Goal: Task Accomplishment & Management: Complete application form

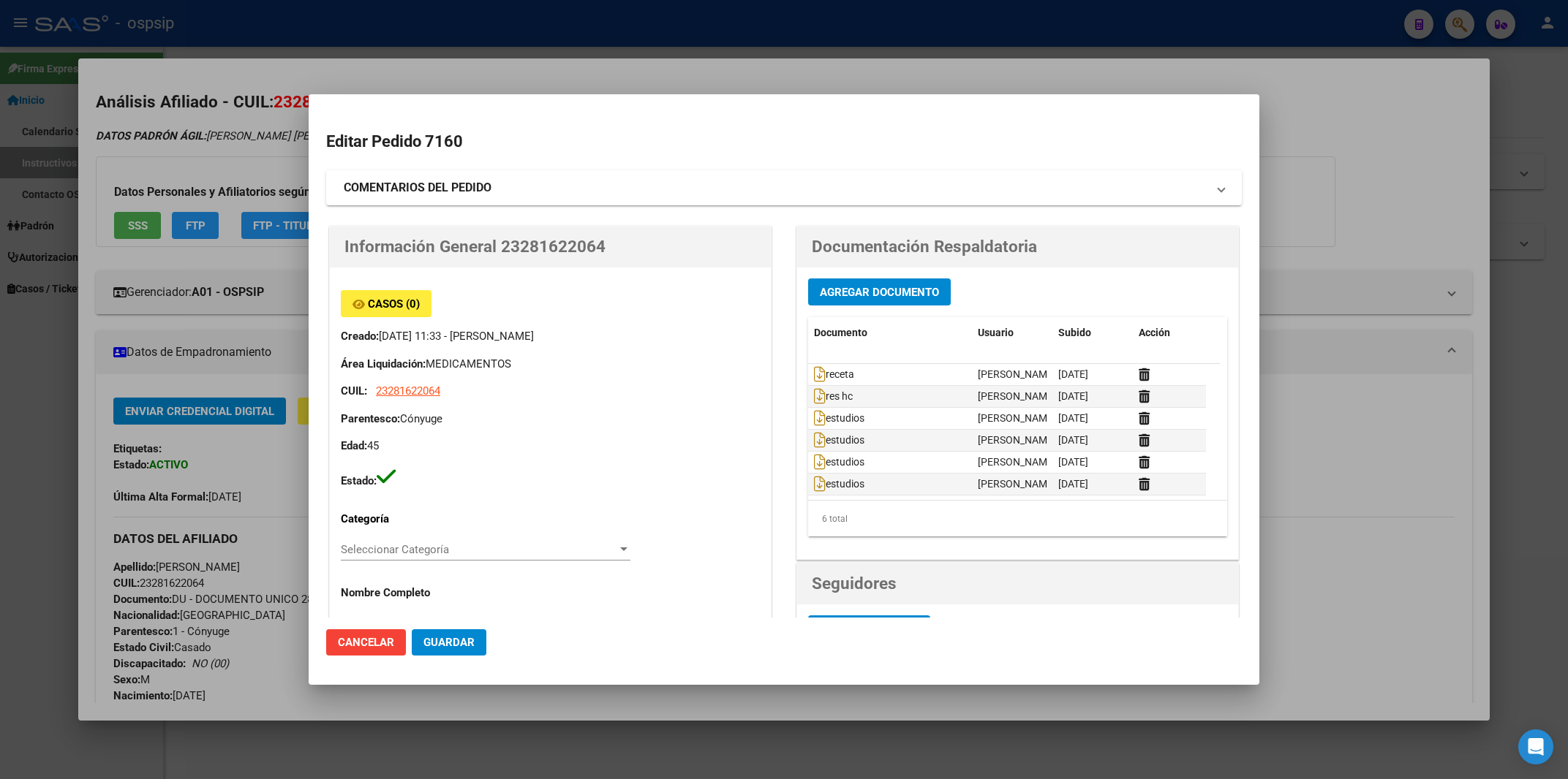
scroll to position [442, 0]
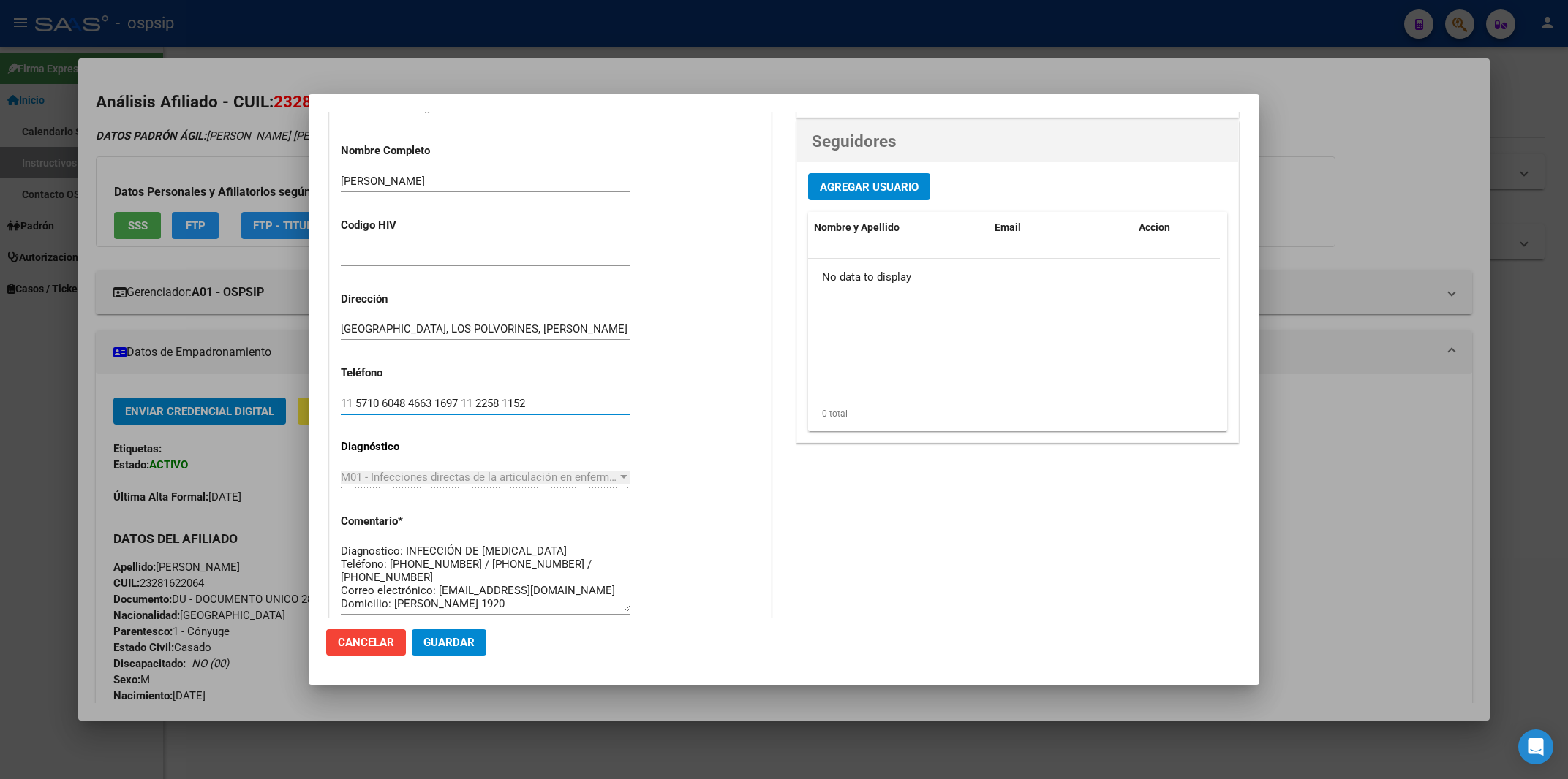
click at [504, 27] on div at bounding box center [784, 390] width 1568 height 779
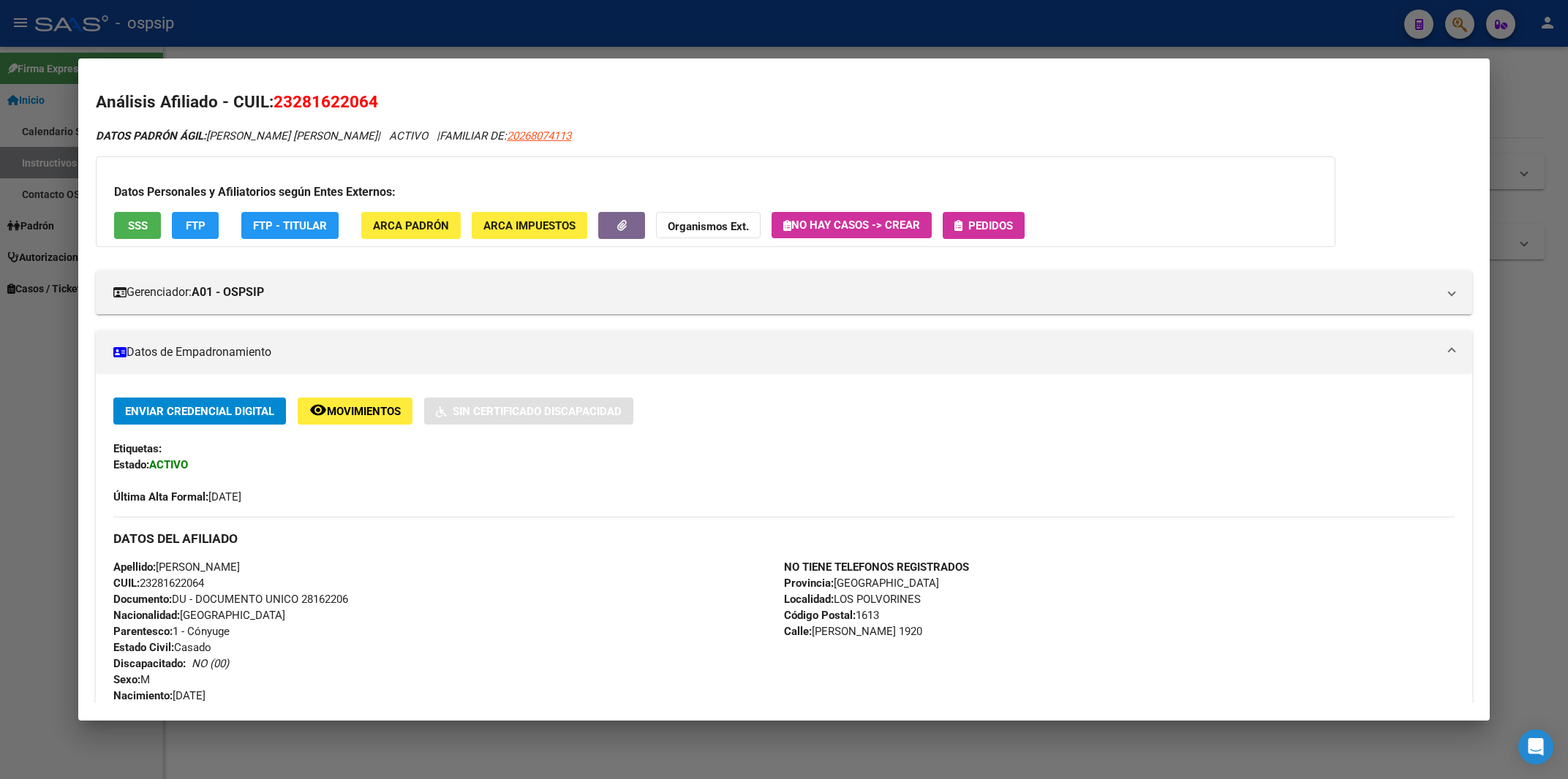
click at [504, 27] on div at bounding box center [784, 390] width 1568 height 779
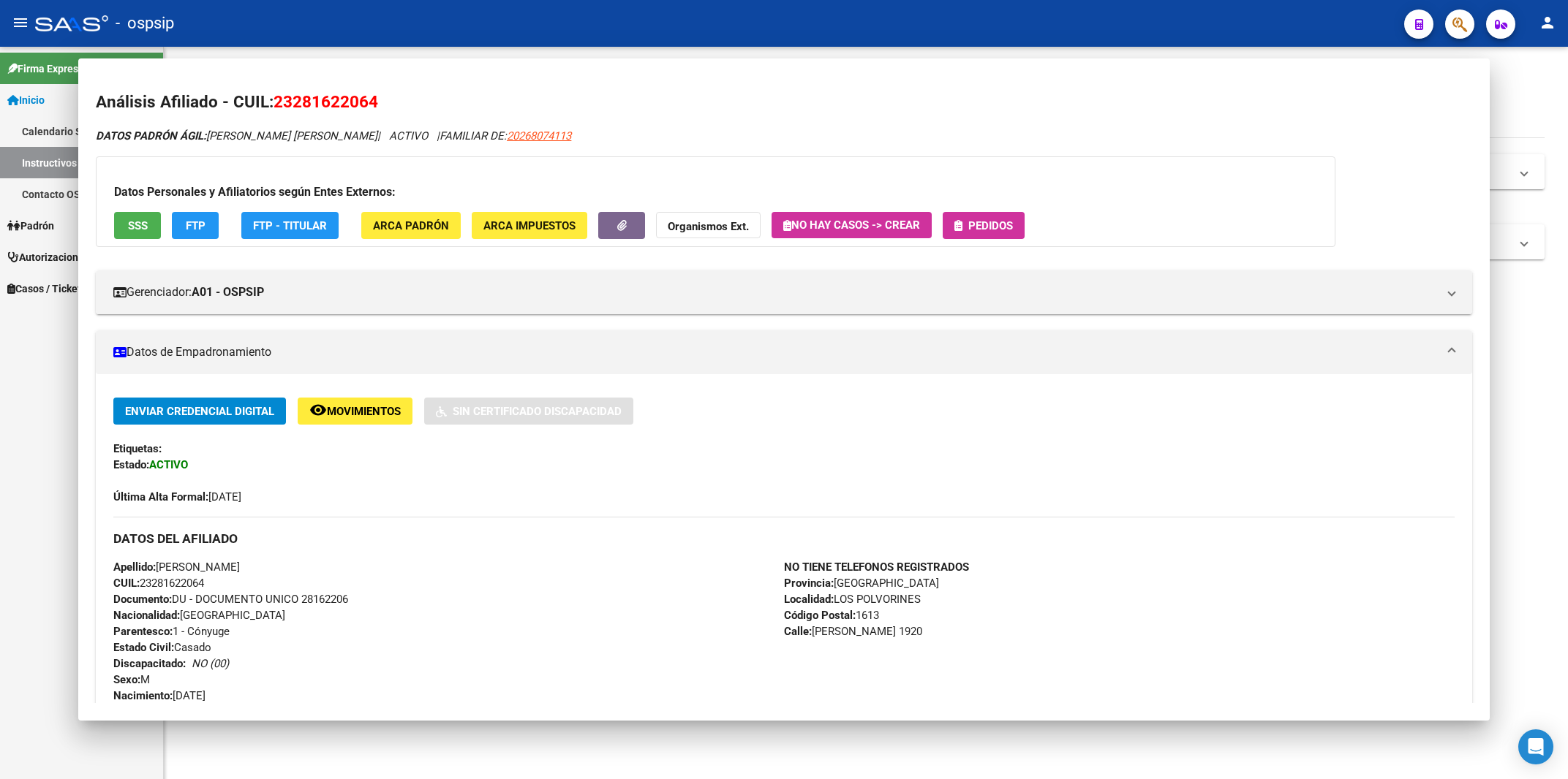
click at [504, 27] on div "- ospsip" at bounding box center [714, 24] width 1358 height 32
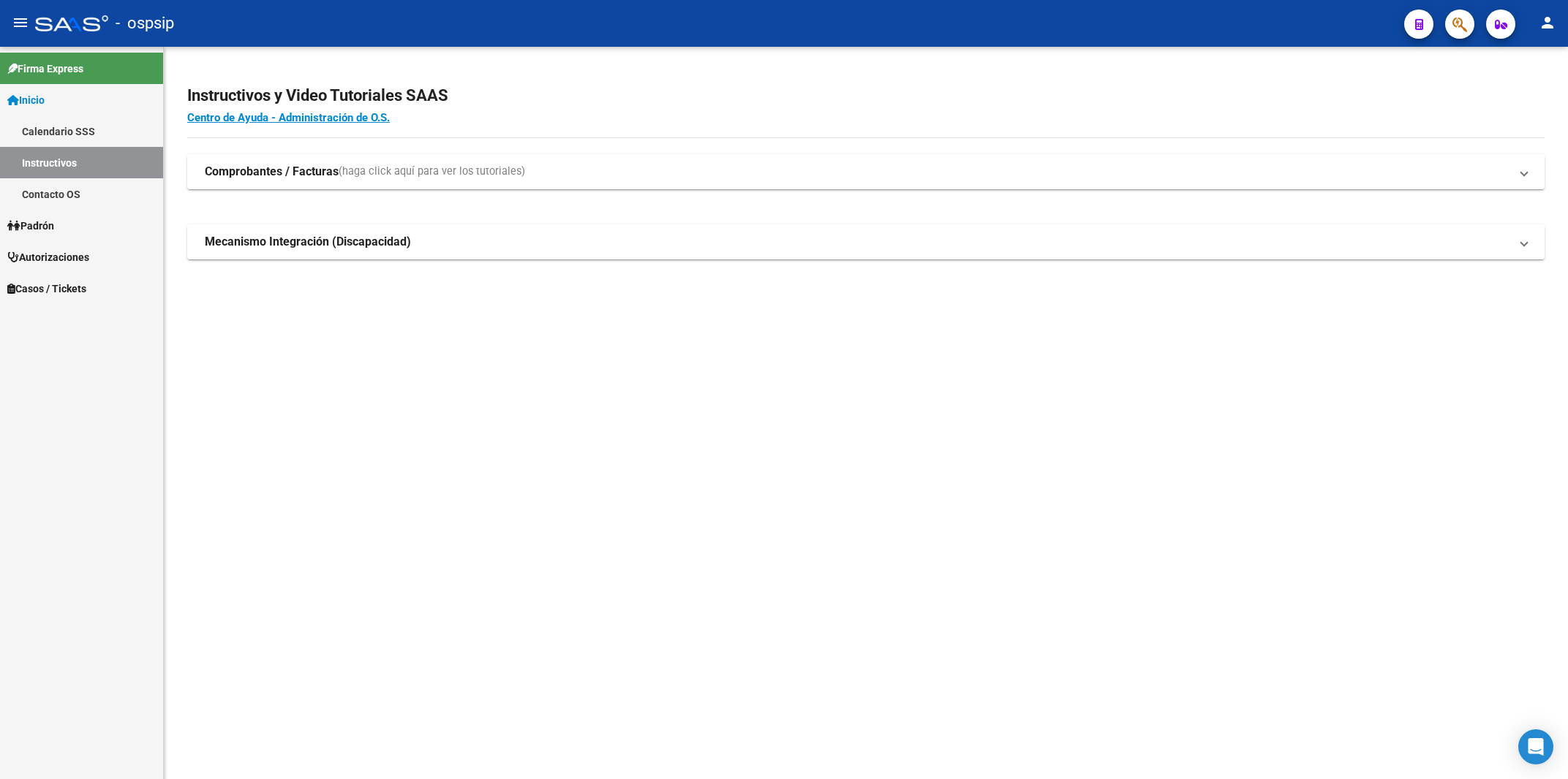
click at [504, 27] on div "- ospsip" at bounding box center [714, 24] width 1358 height 32
click at [1462, 16] on span "button" at bounding box center [1460, 24] width 14 height 30
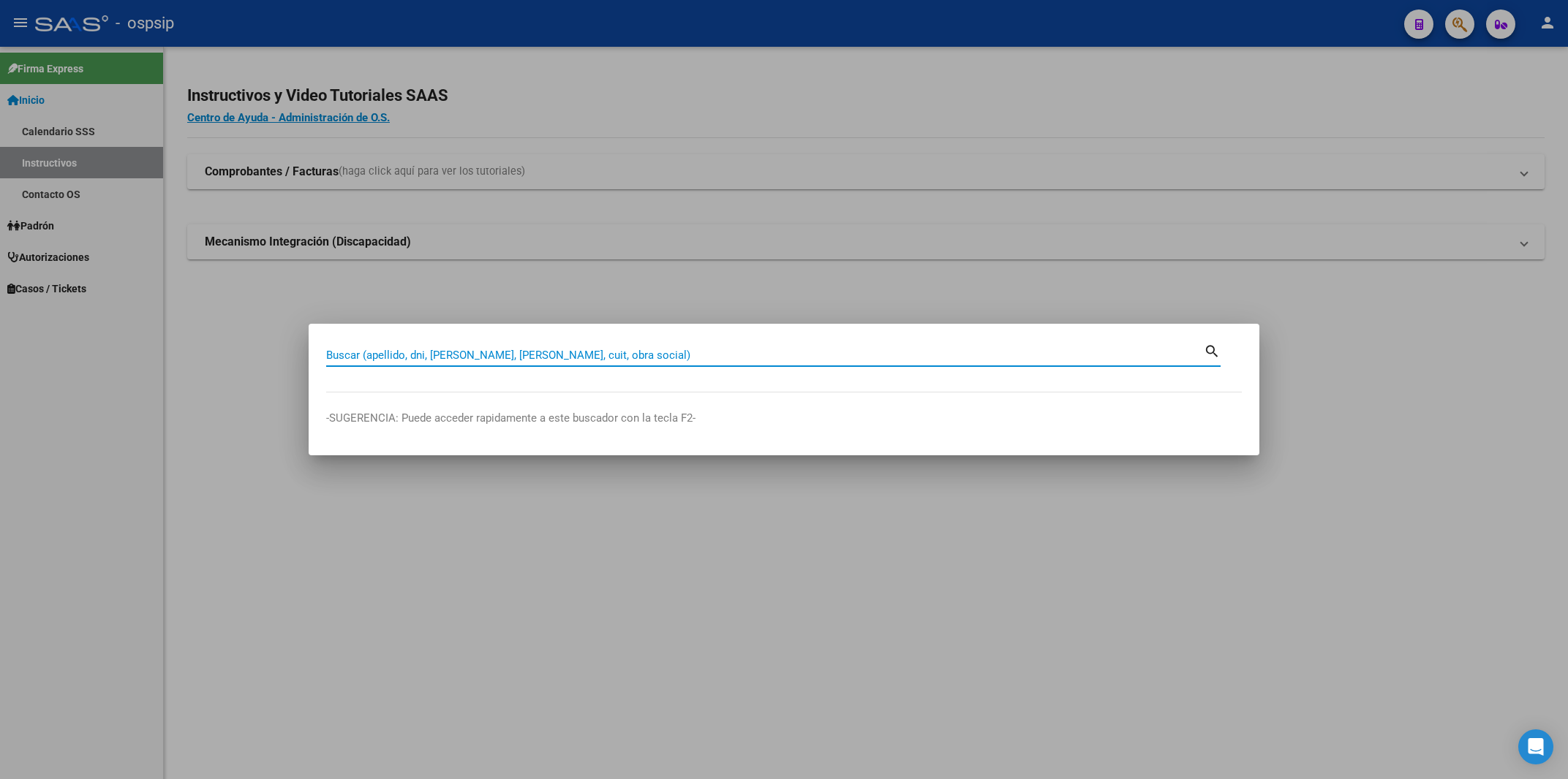
paste input "23687015"
type input "23687015"
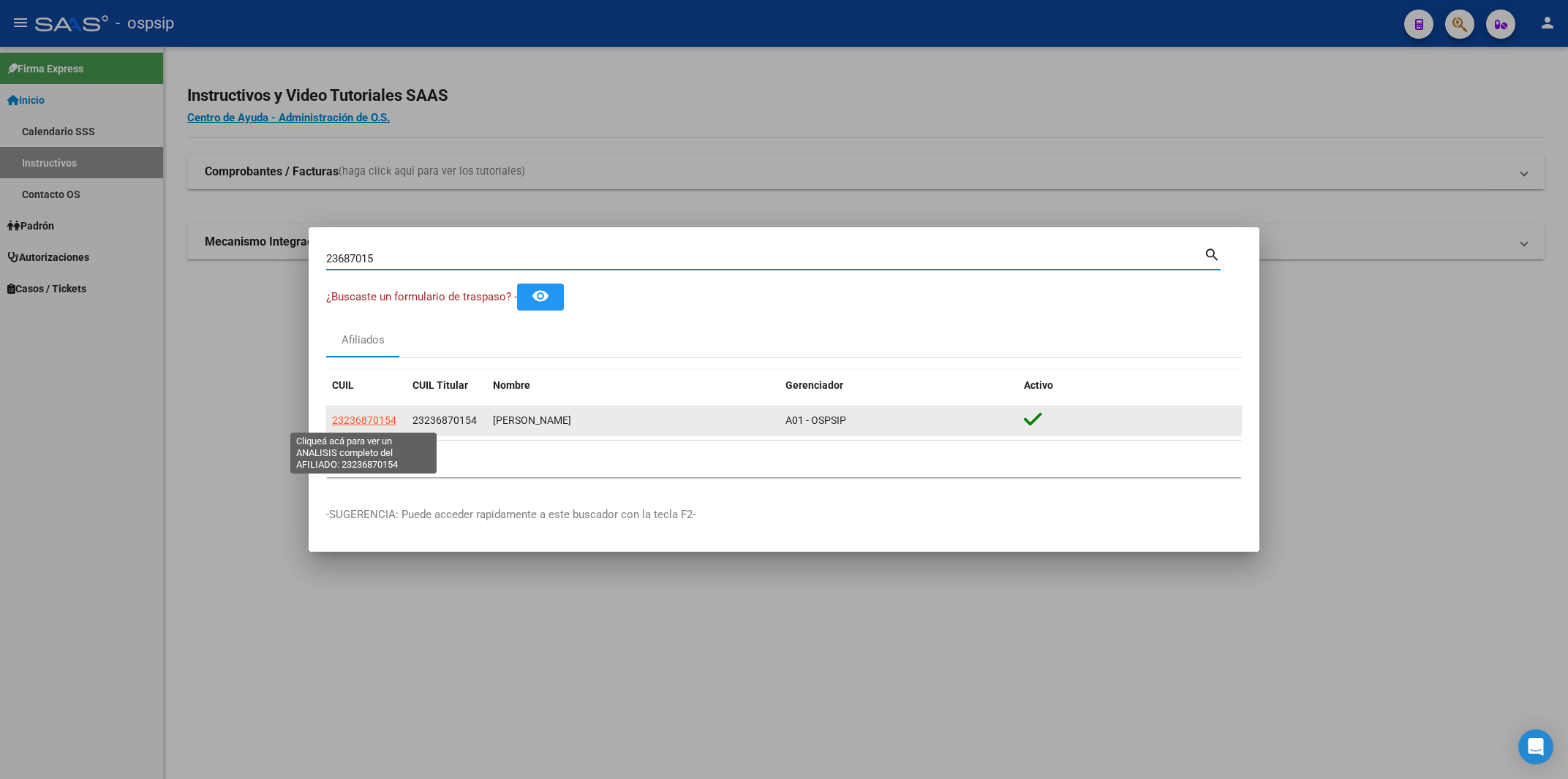
click at [359, 419] on span "23236870154" at bounding box center [364, 420] width 64 height 11
type textarea "23236870154"
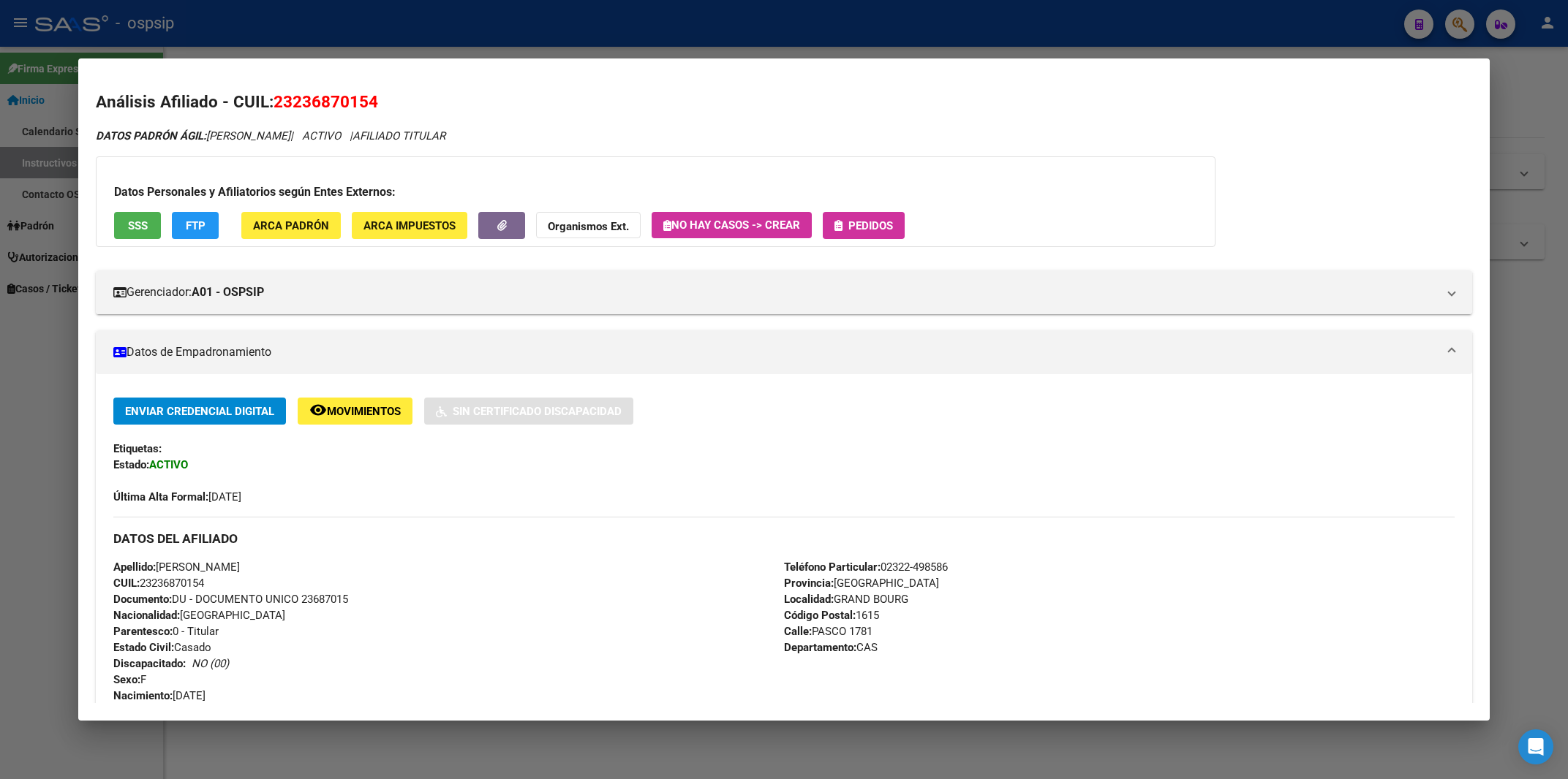
click at [877, 229] on span "Pedidos" at bounding box center [870, 226] width 44 height 13
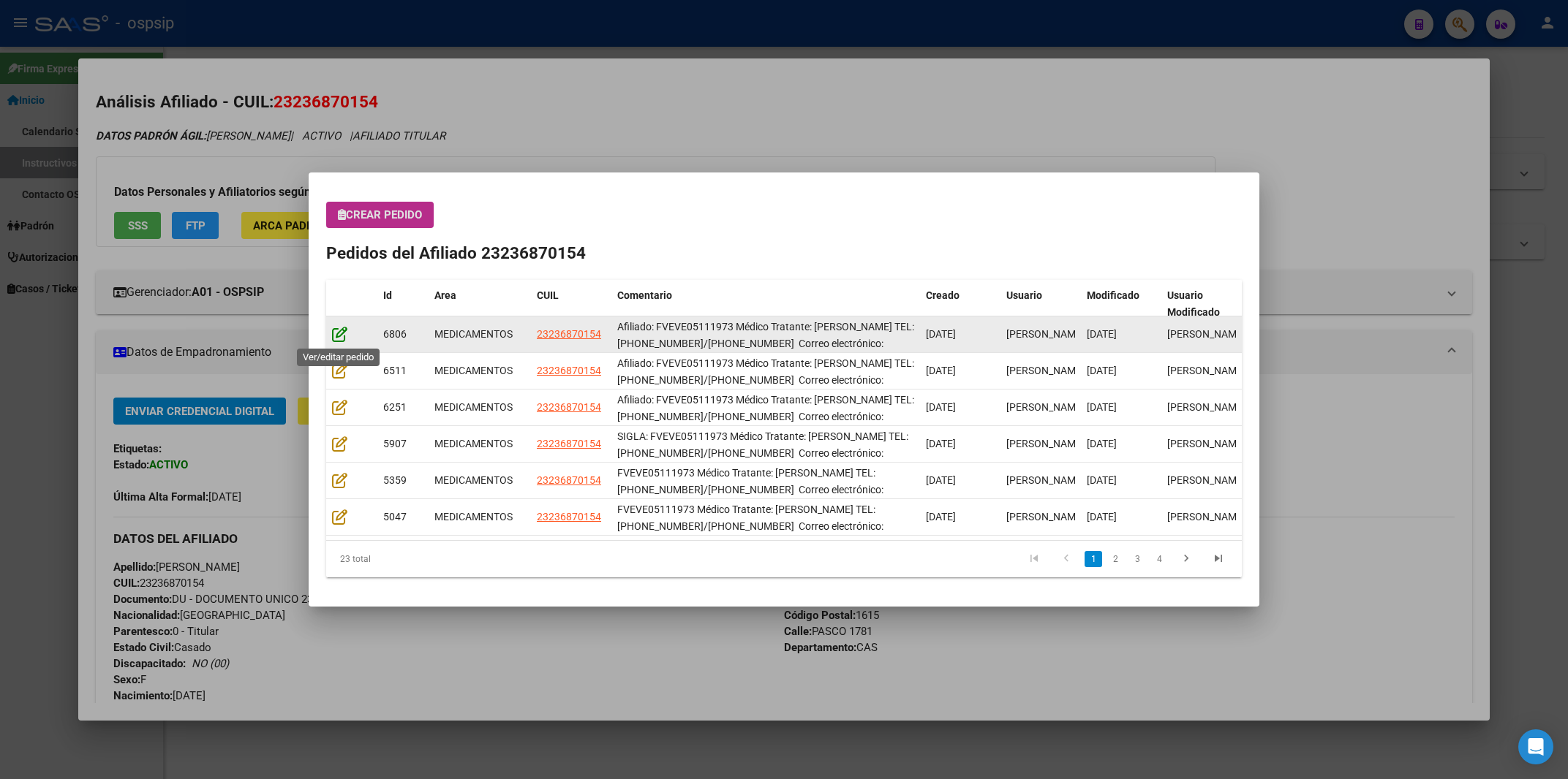
click at [336, 329] on icon at bounding box center [339, 334] width 15 height 16
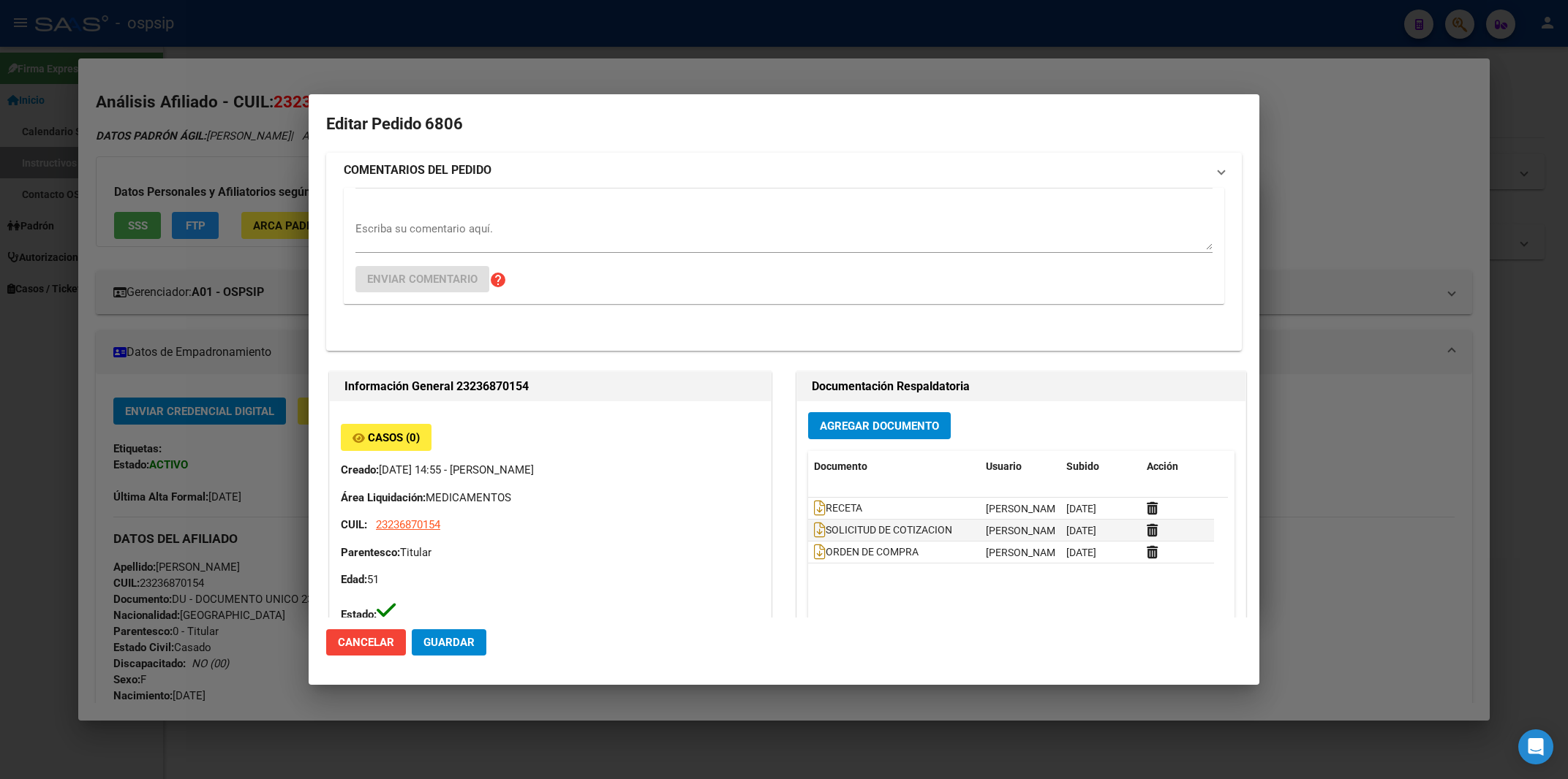
type input "[GEOGRAPHIC_DATA], [GEOGRAPHIC_DATA][PERSON_NAME][GEOGRAPHIC_DATA] 1781, Depart…"
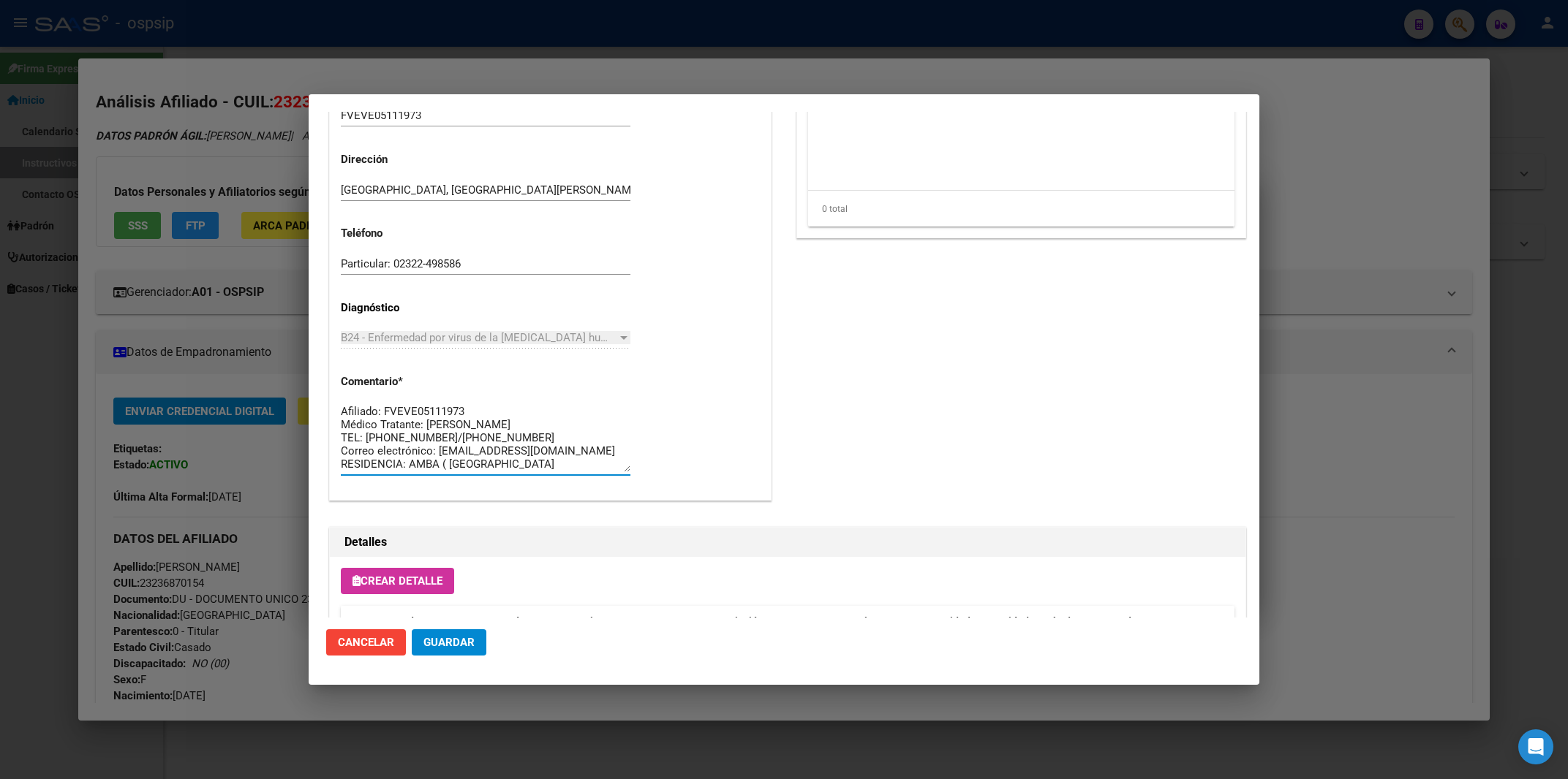
scroll to position [12, 0]
drag, startPoint x: 343, startPoint y: 412, endPoint x: 660, endPoint y: 511, distance: 332.1
click at [631, 473] on textarea "Afiliado: FVEVE05111973 Médico Tratante: [PERSON_NAME] TEL: [PHONE_NUMBER]/[PHO…" at bounding box center [486, 438] width 290 height 69
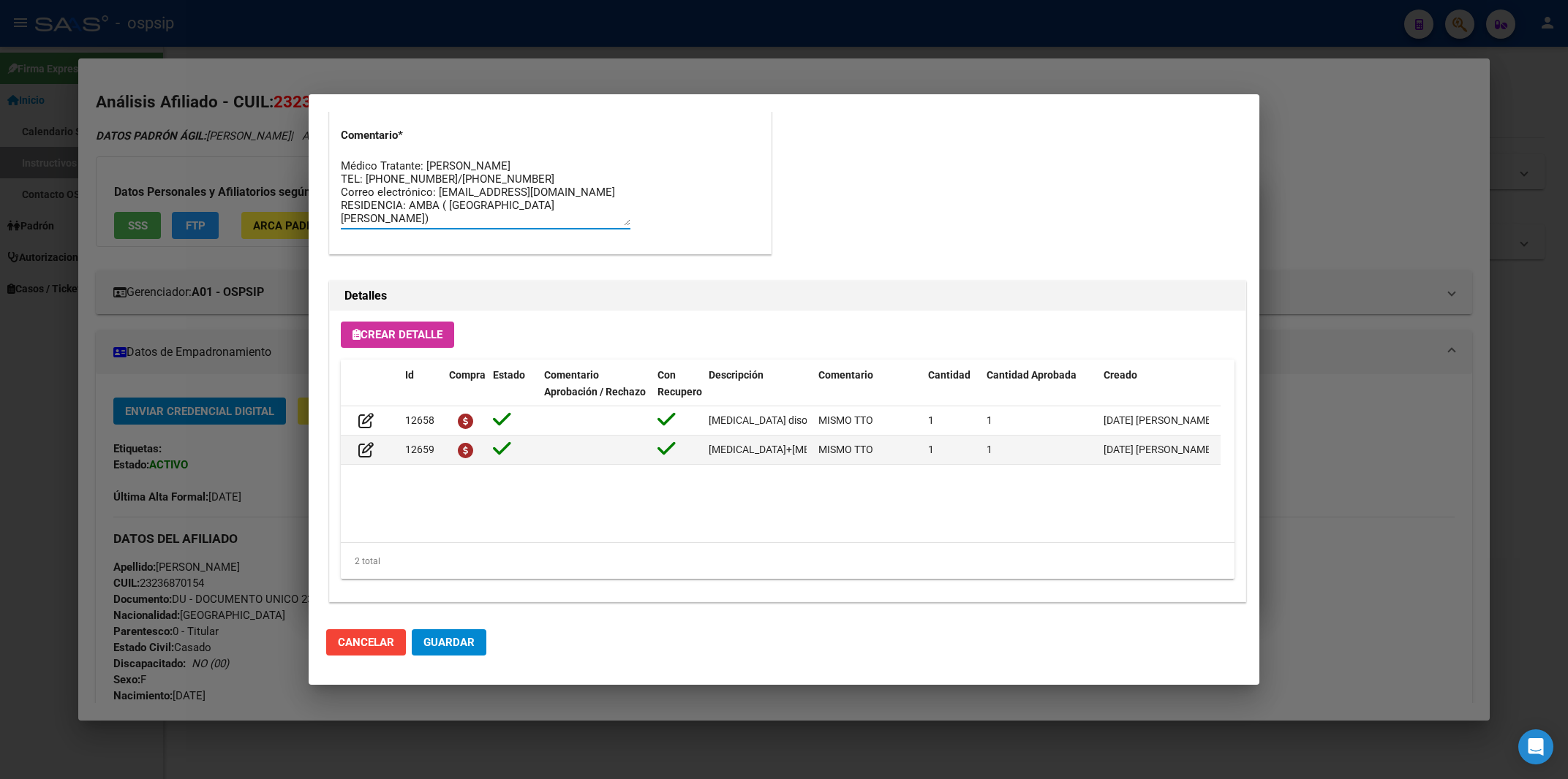
scroll to position [880, 0]
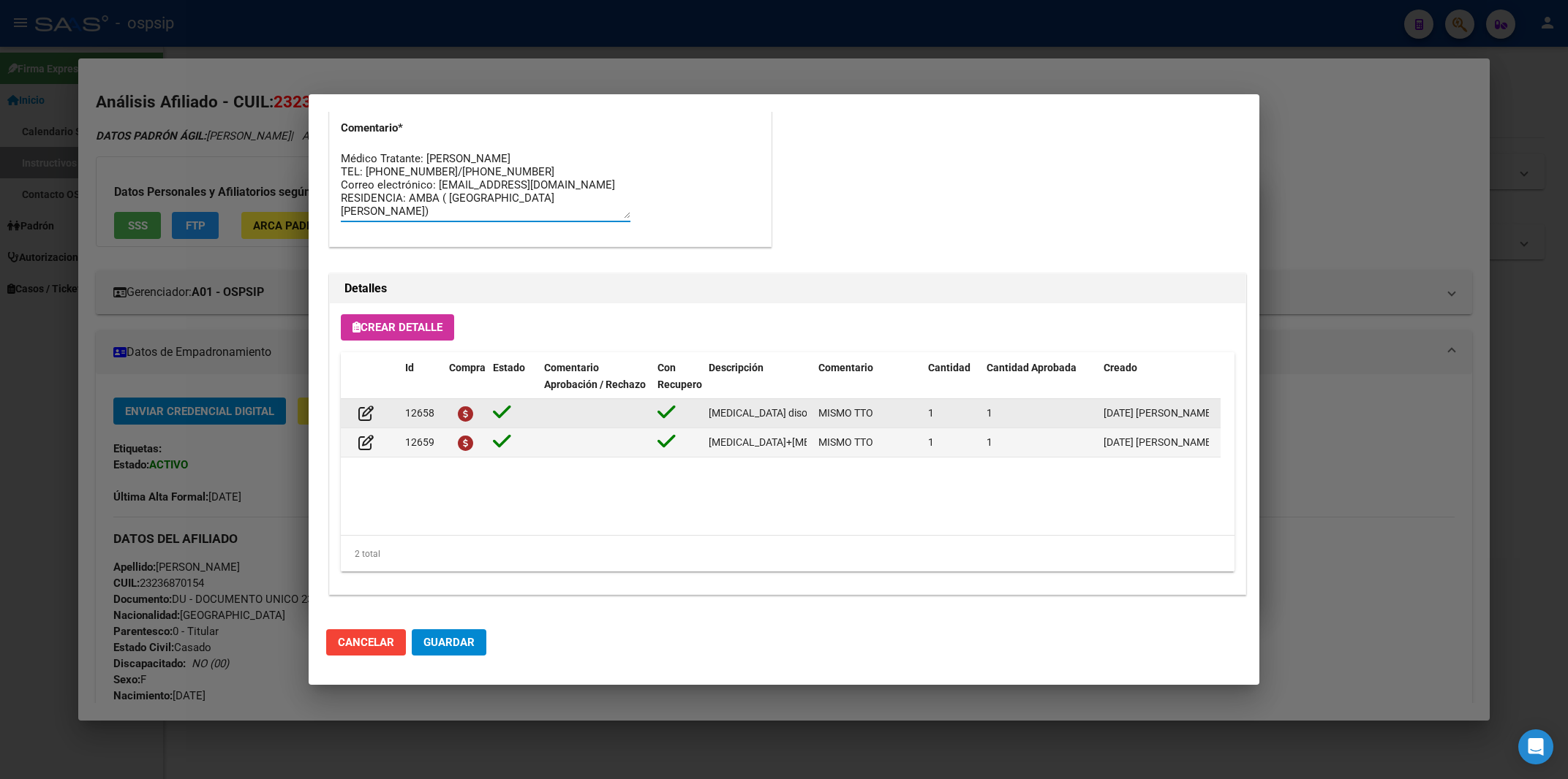
click at [773, 417] on span "[MEDICAL_DATA] disoproxil+[MEDICAL_DATA] 300mg/300mg comp.rec.x 30 (TFD/3TC)" at bounding box center [906, 412] width 395 height 11
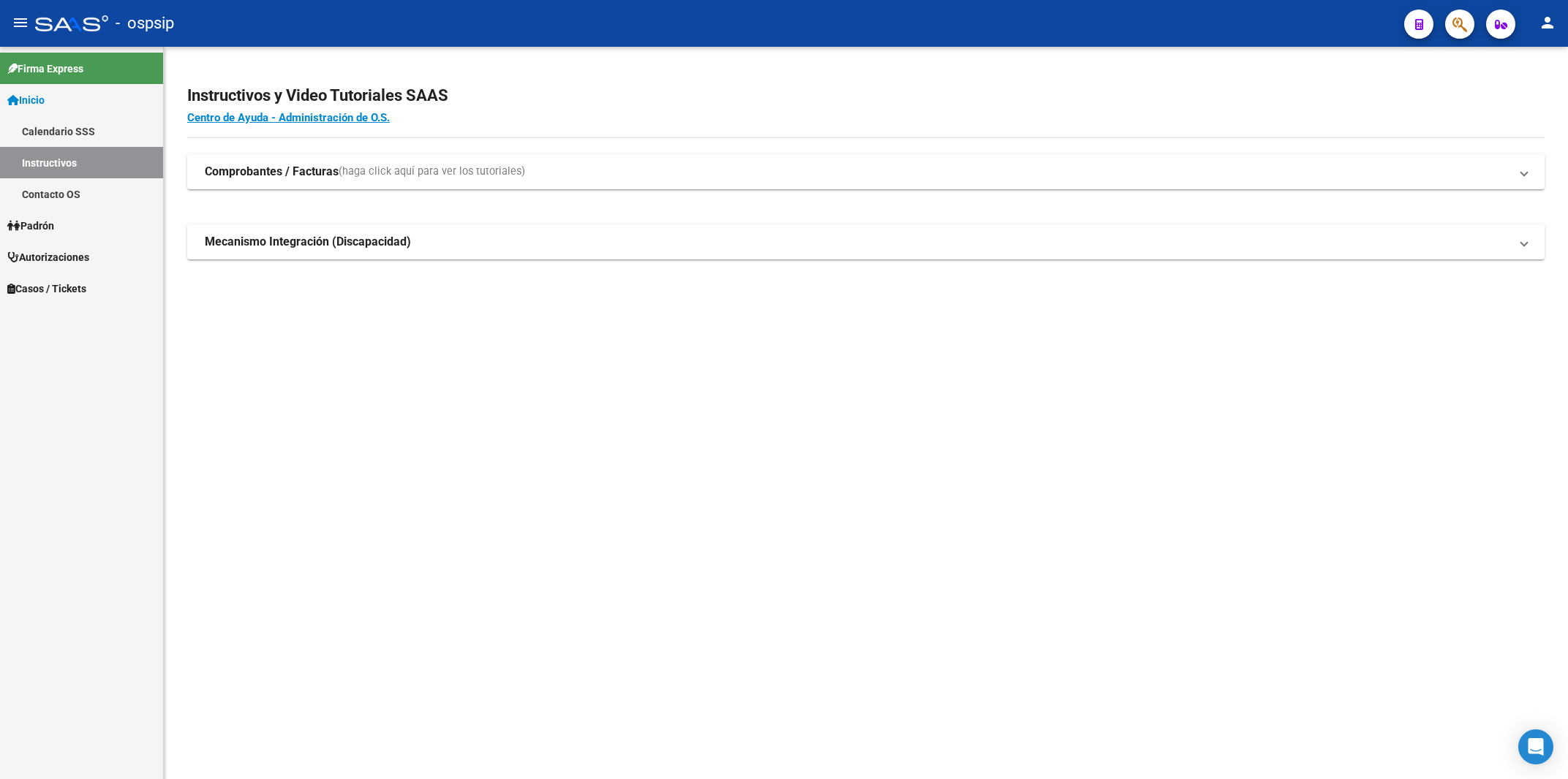
click at [1458, 13] on span "button" at bounding box center [1460, 24] width 14 height 30
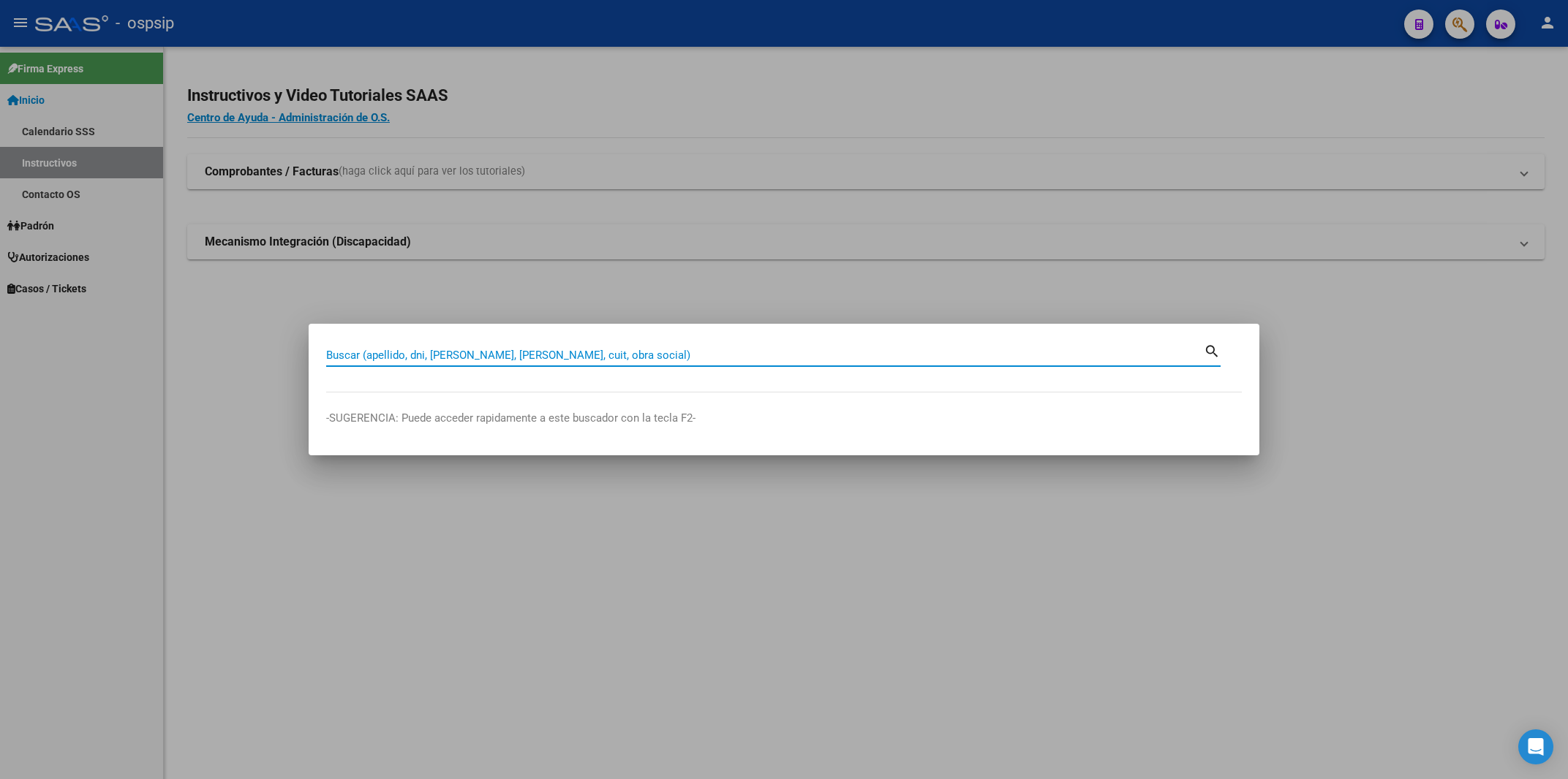
paste input "23687015"
type input "23687015"
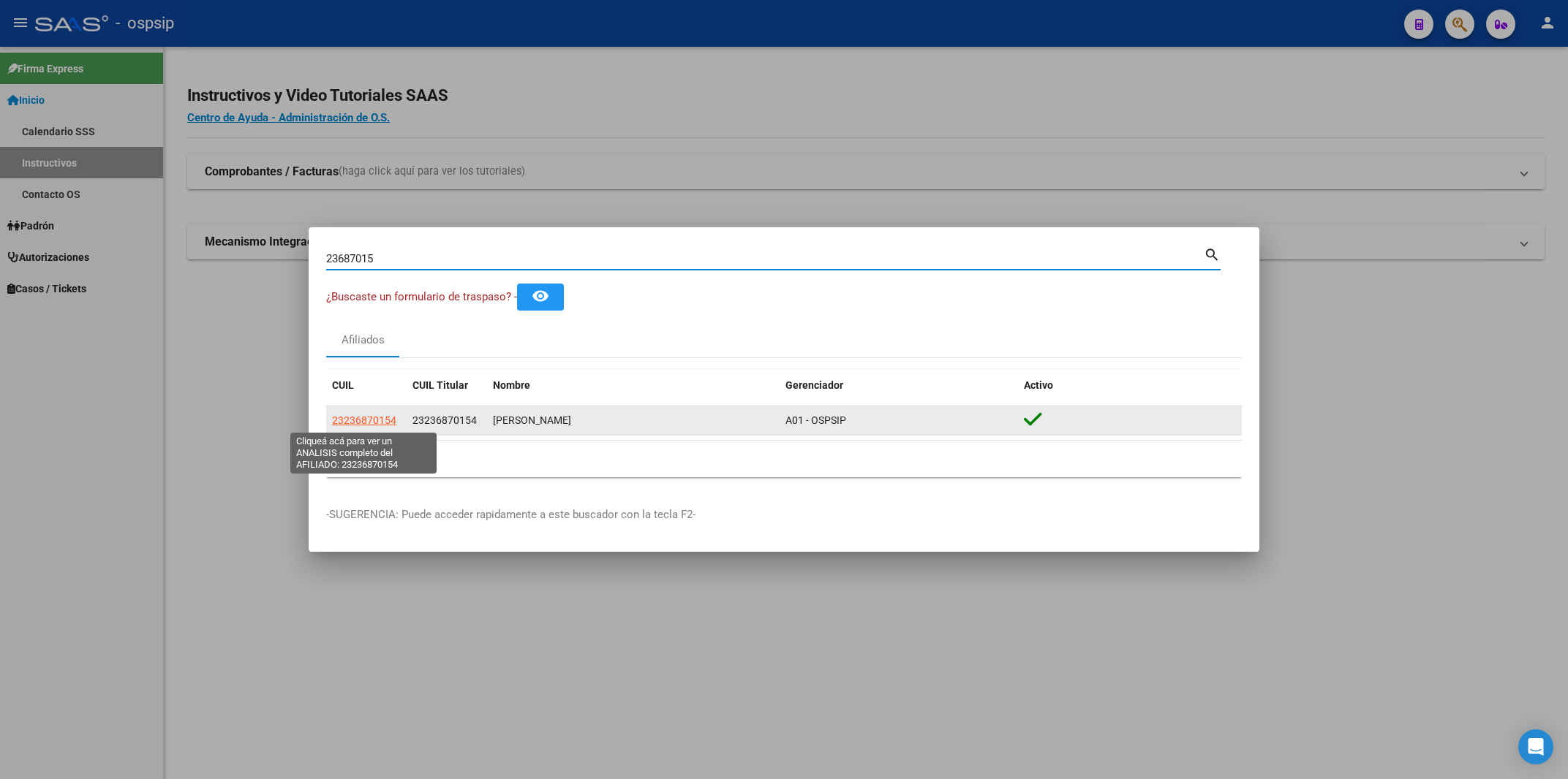
click at [370, 422] on span "23236870154" at bounding box center [364, 420] width 64 height 11
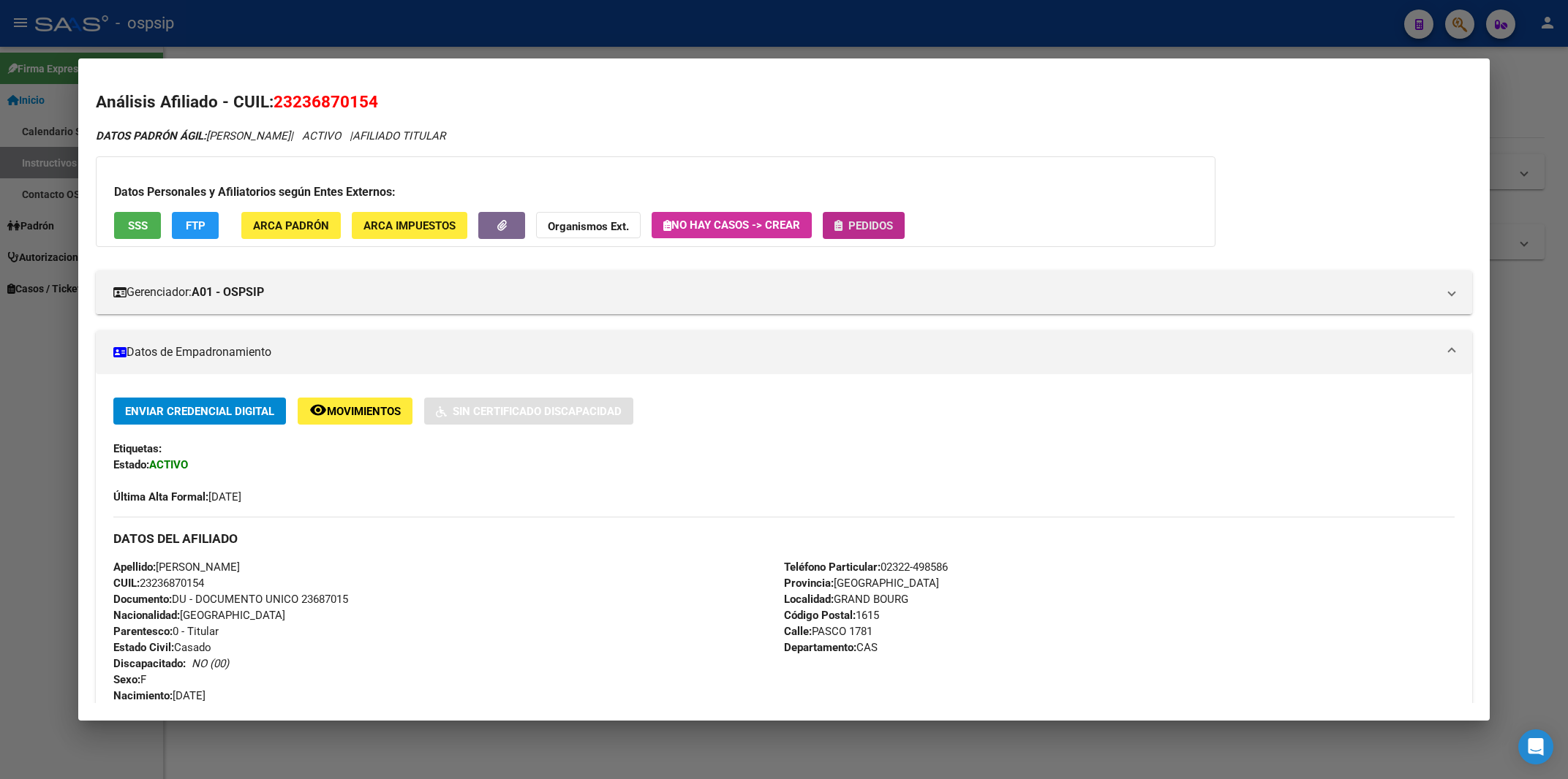
click at [876, 231] on span "Pedidos" at bounding box center [870, 226] width 44 height 13
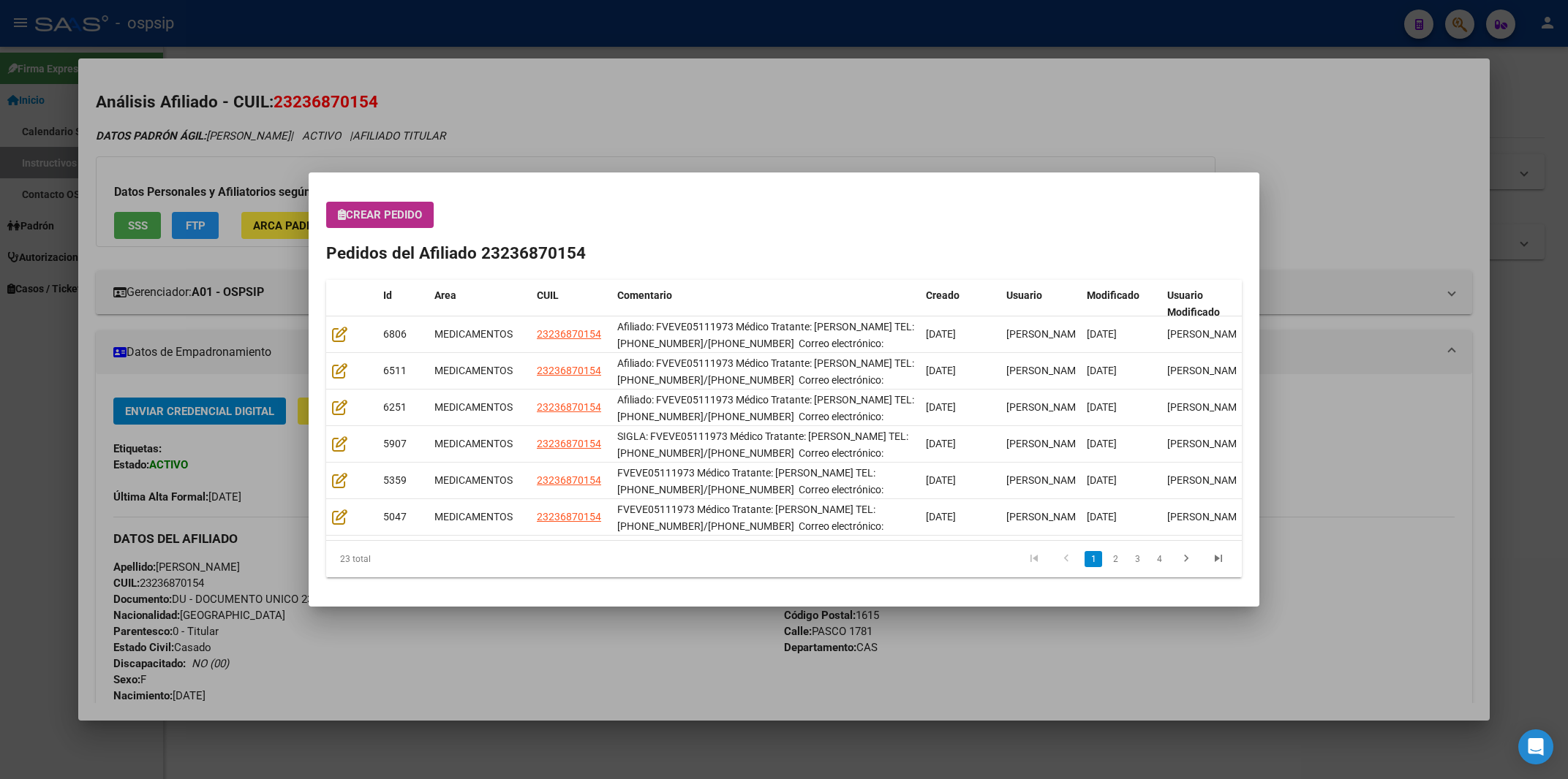
click at [398, 210] on span "Crear Pedido" at bounding box center [380, 214] width 84 height 13
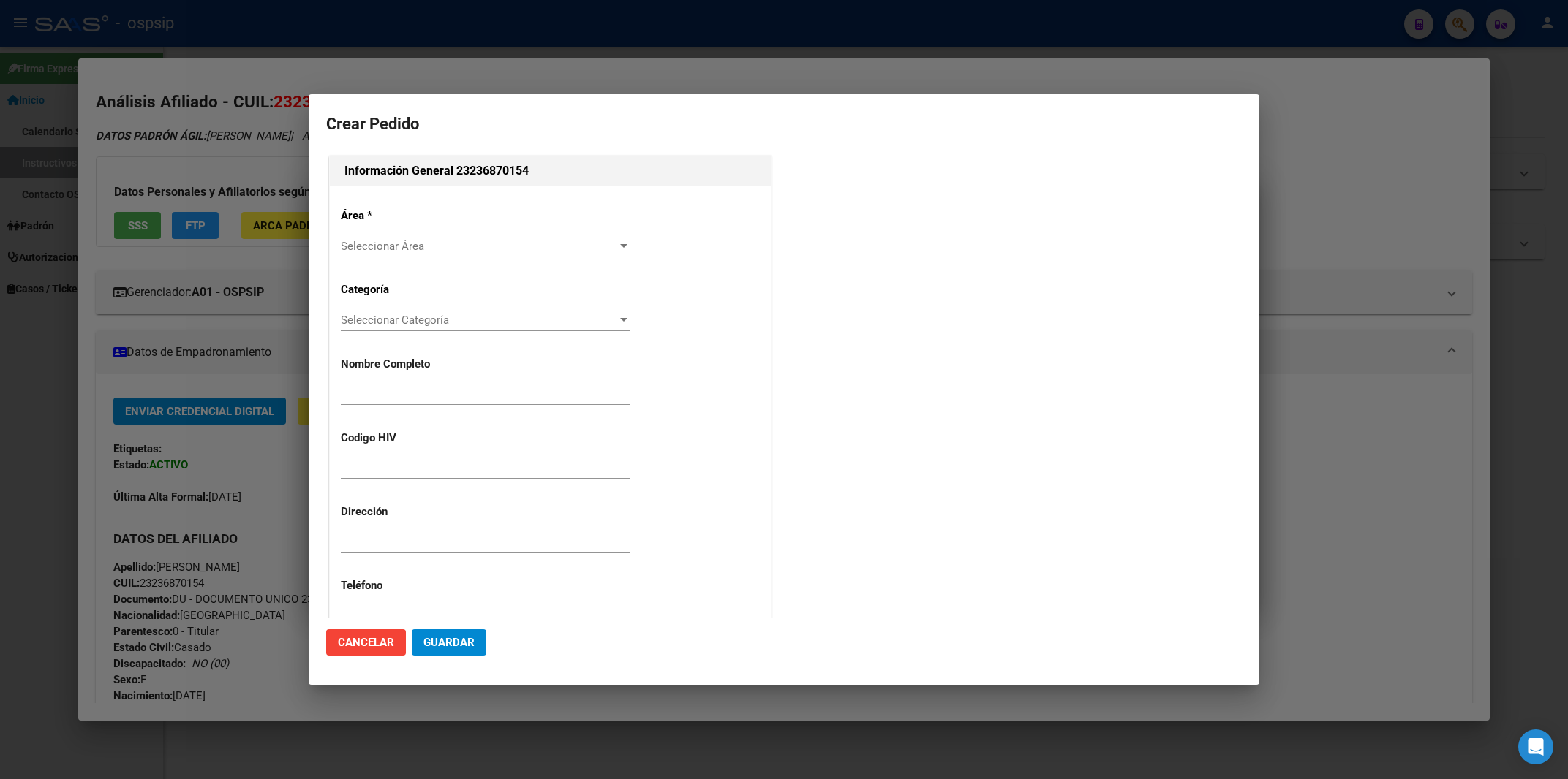
type input "[PERSON_NAME]"
type input "FVEVE05111973"
type input "[GEOGRAPHIC_DATA], [GEOGRAPHIC_DATA][PERSON_NAME][GEOGRAPHIC_DATA] 1781, Depart…"
type input "Particular: 02322-498586"
type input "[GEOGRAPHIC_DATA], [GEOGRAPHIC_DATA][PERSON_NAME][GEOGRAPHIC_DATA] 1781"
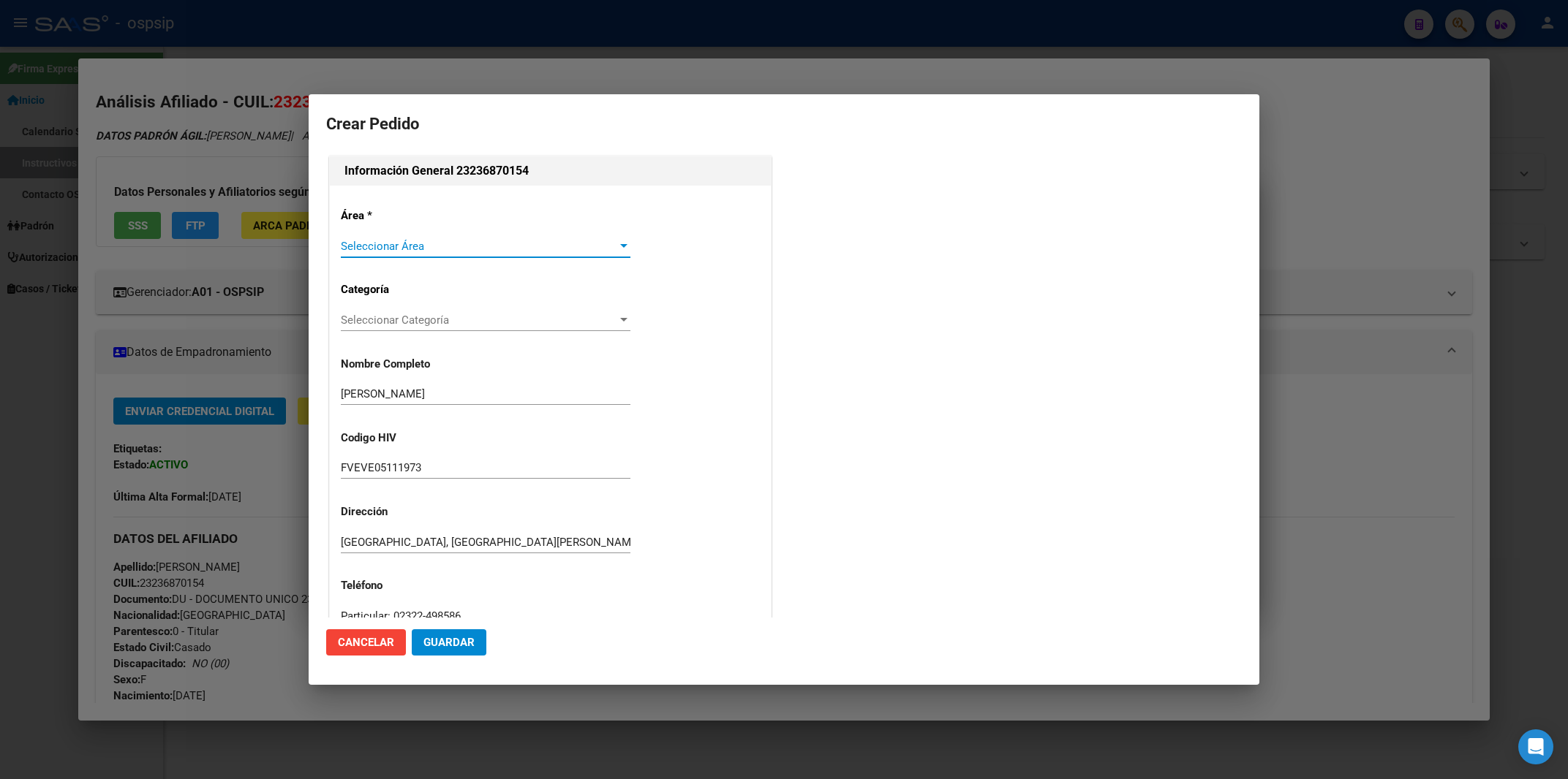
click at [405, 240] on span "Seleccionar Área" at bounding box center [479, 246] width 276 height 13
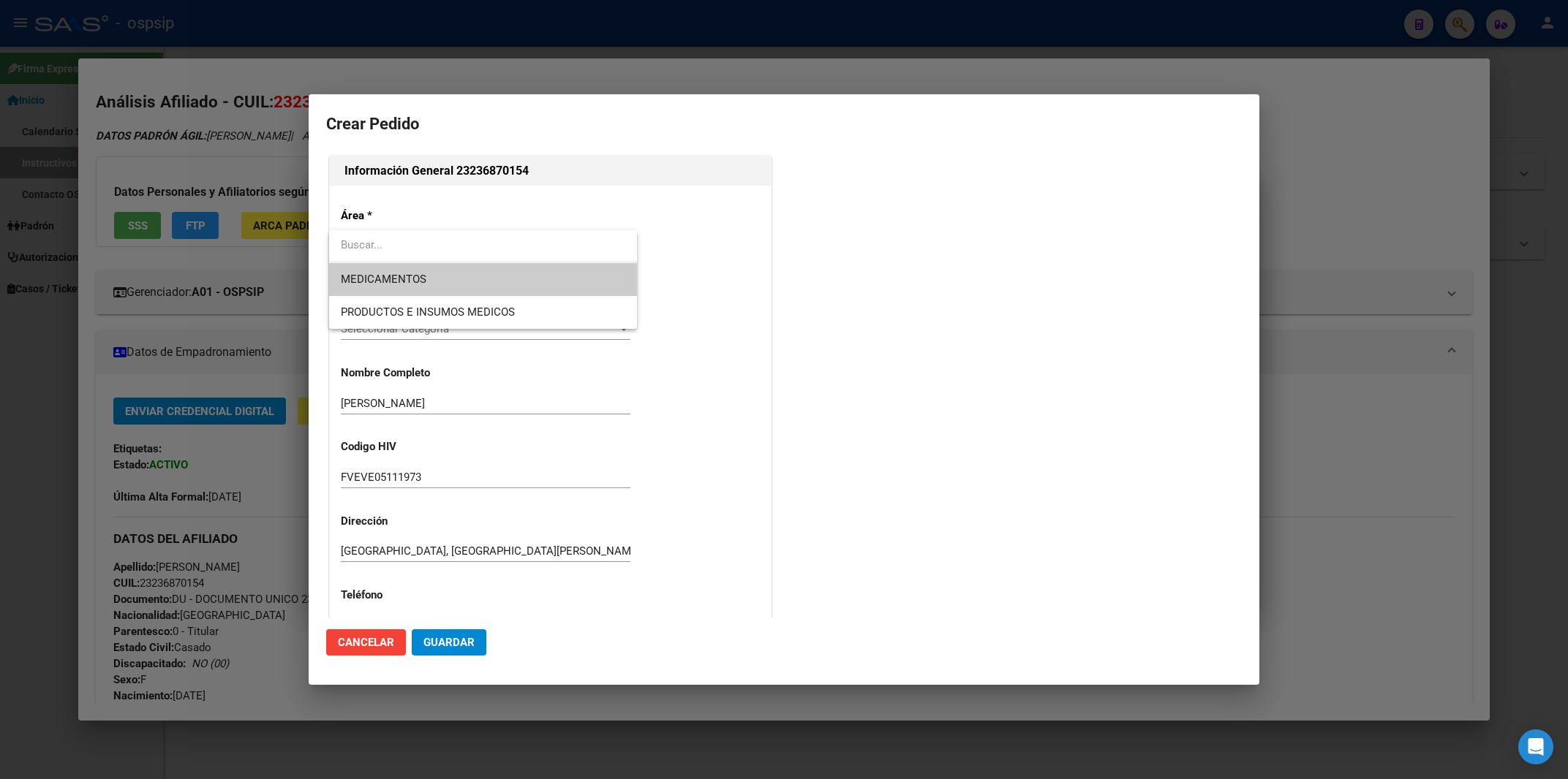
click at [400, 291] on span "MEDICAMENTOS" at bounding box center [483, 279] width 284 height 33
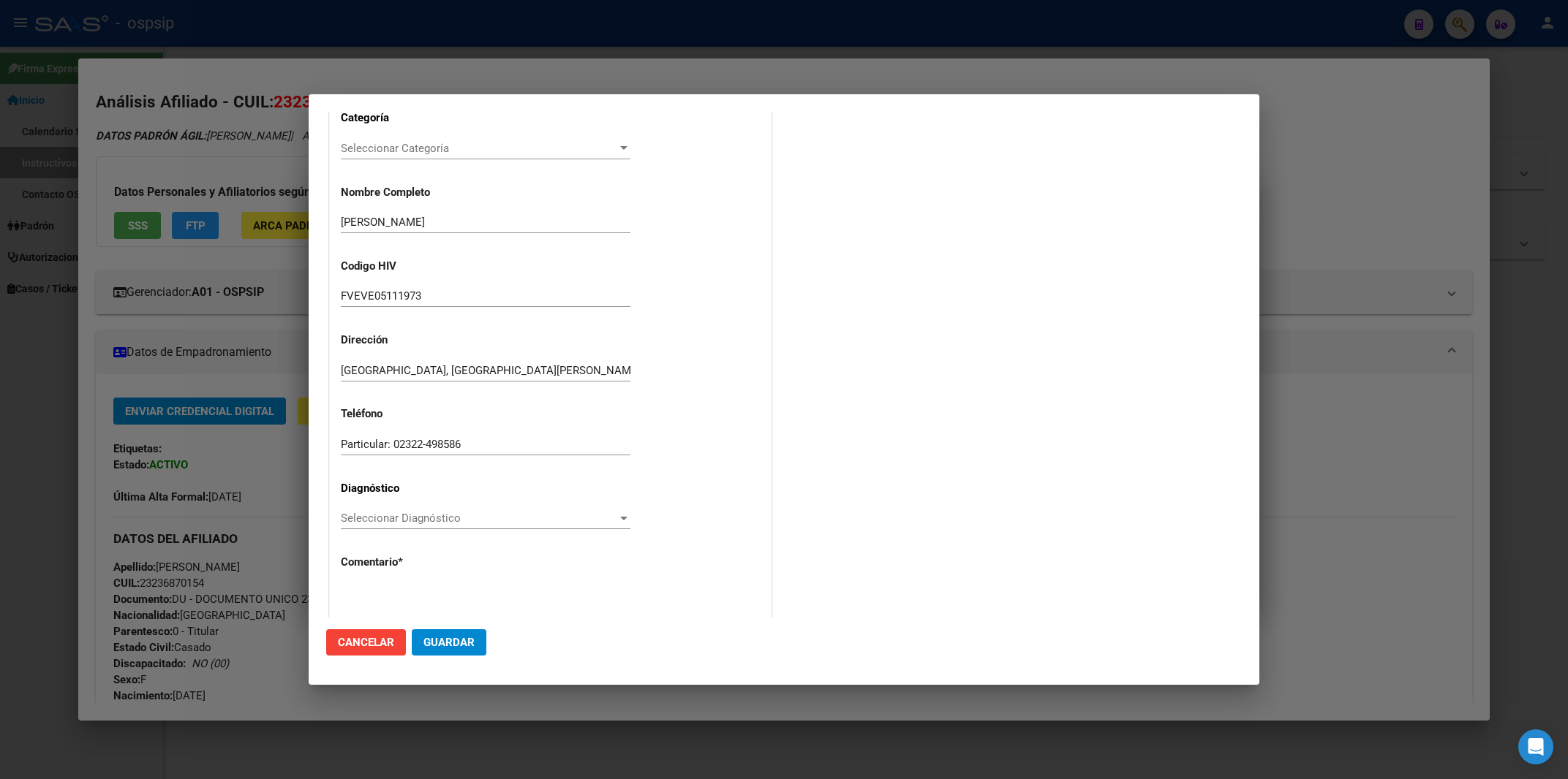
scroll to position [235, 0]
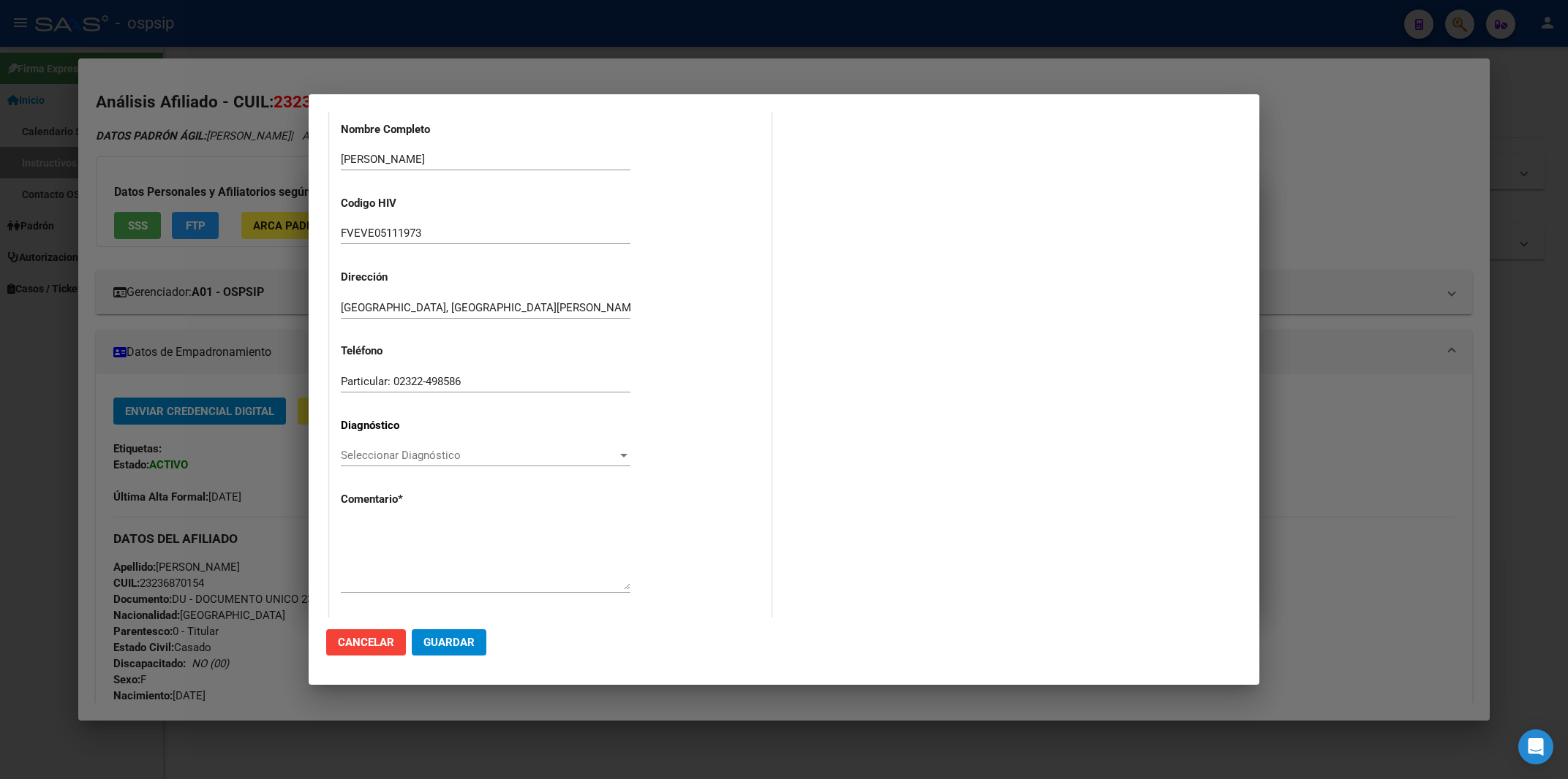
click at [419, 450] on span "Seleccionar Diagnóstico" at bounding box center [479, 455] width 276 height 13
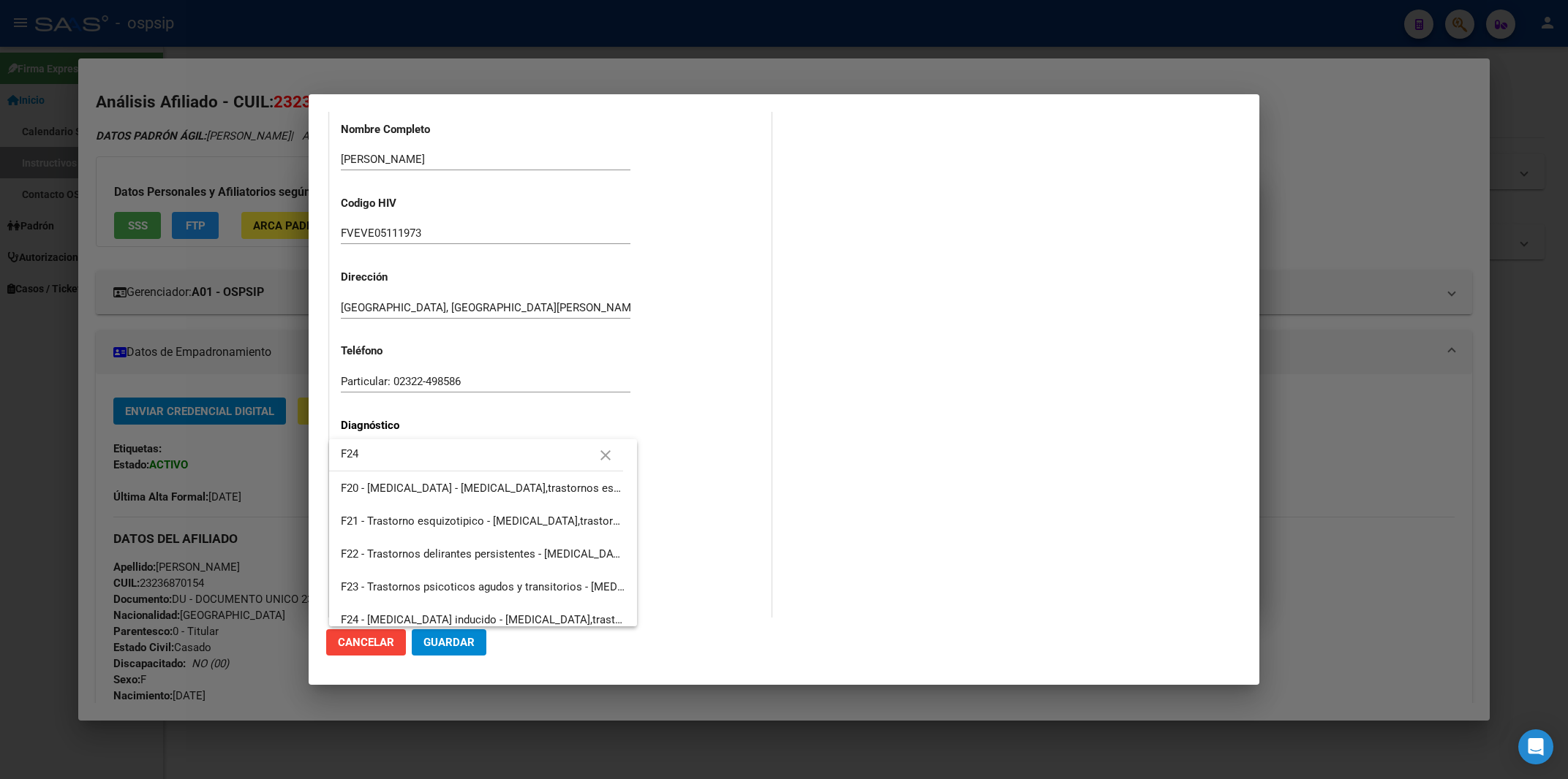
type input "F24"
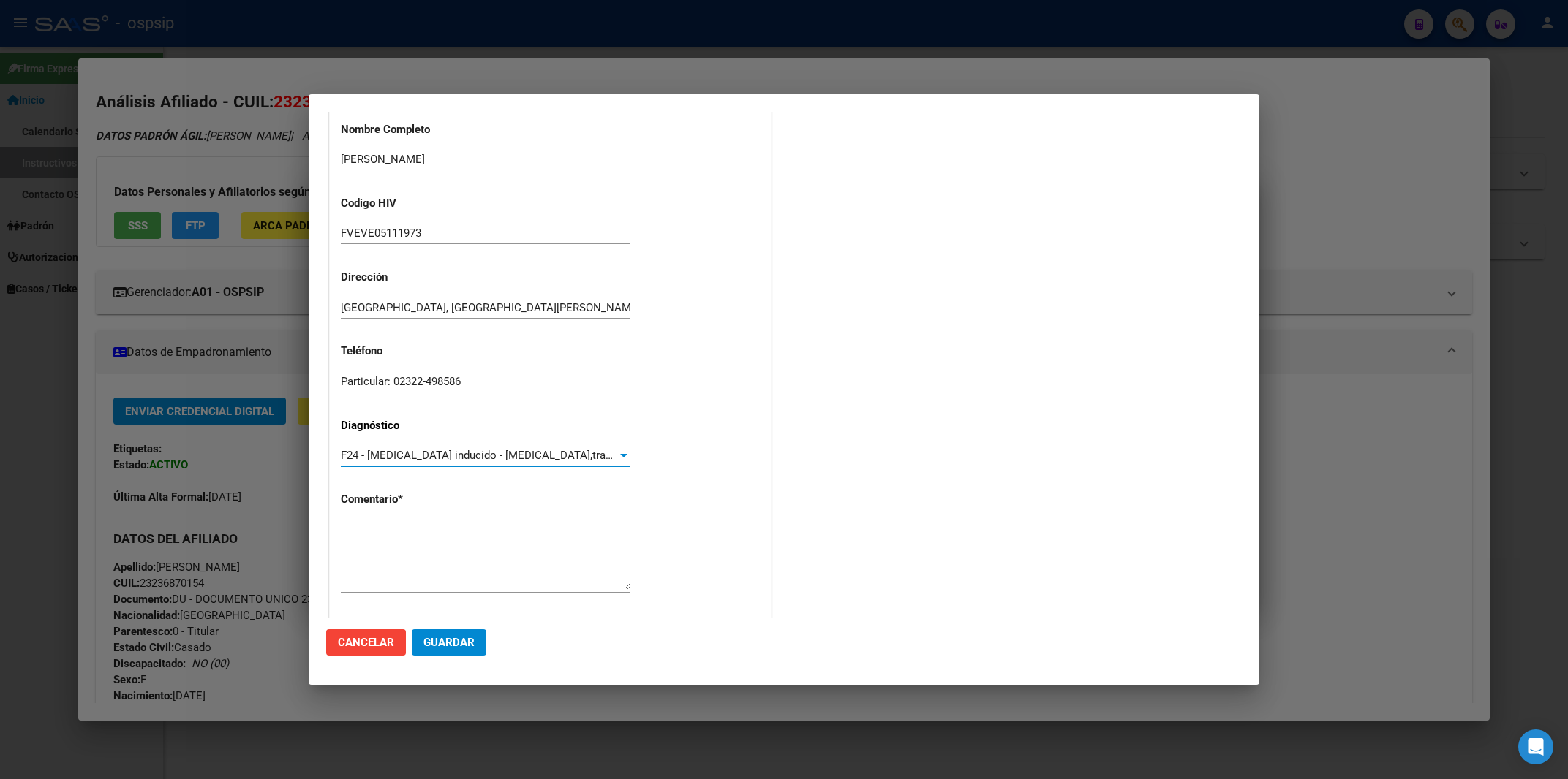
click at [345, 454] on span "F24 - [MEDICAL_DATA] inducido - [MEDICAL_DATA],trastornos esquizotípicos y tras…" at bounding box center [721, 455] width 762 height 13
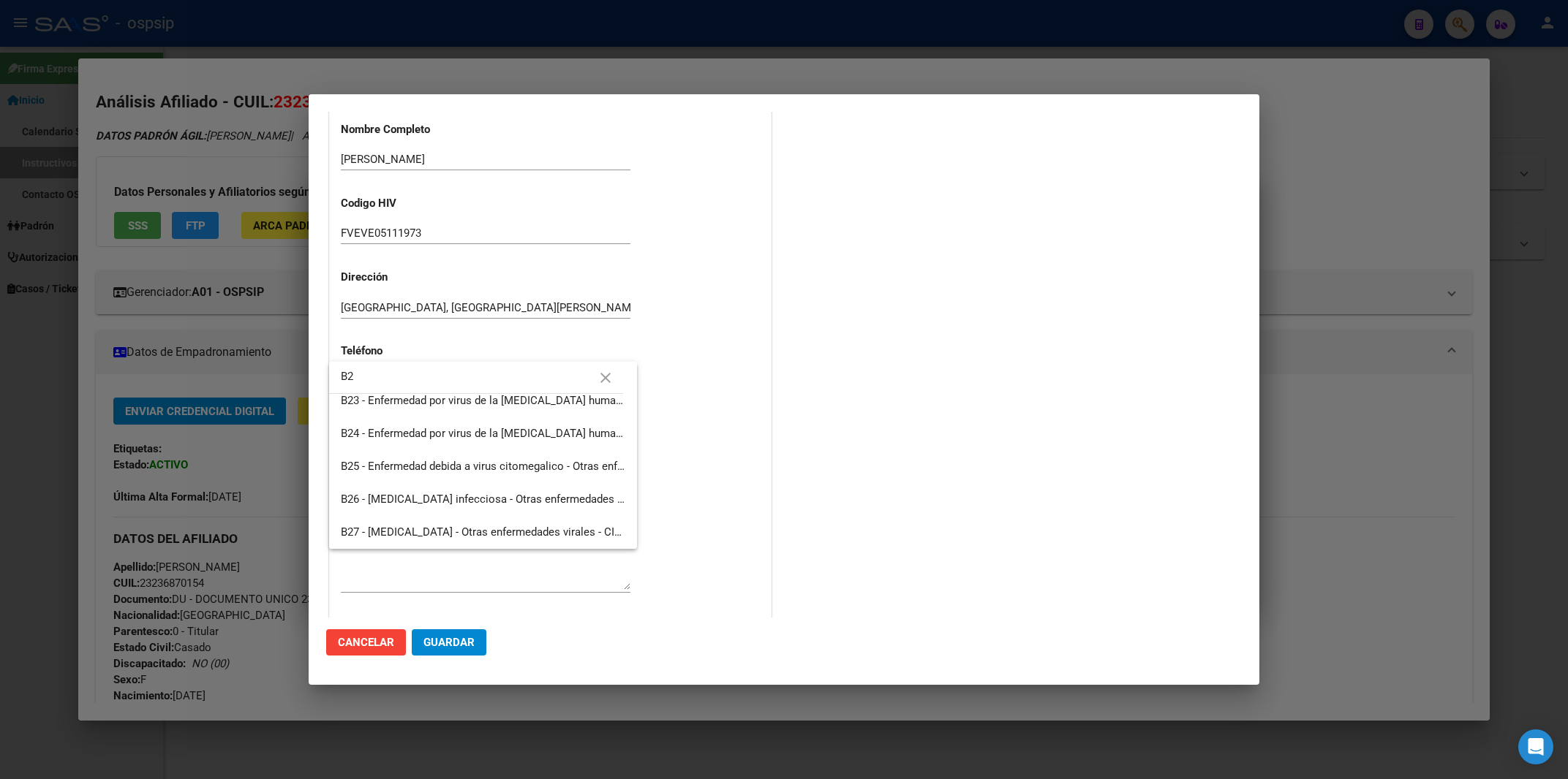
scroll to position [0, 0]
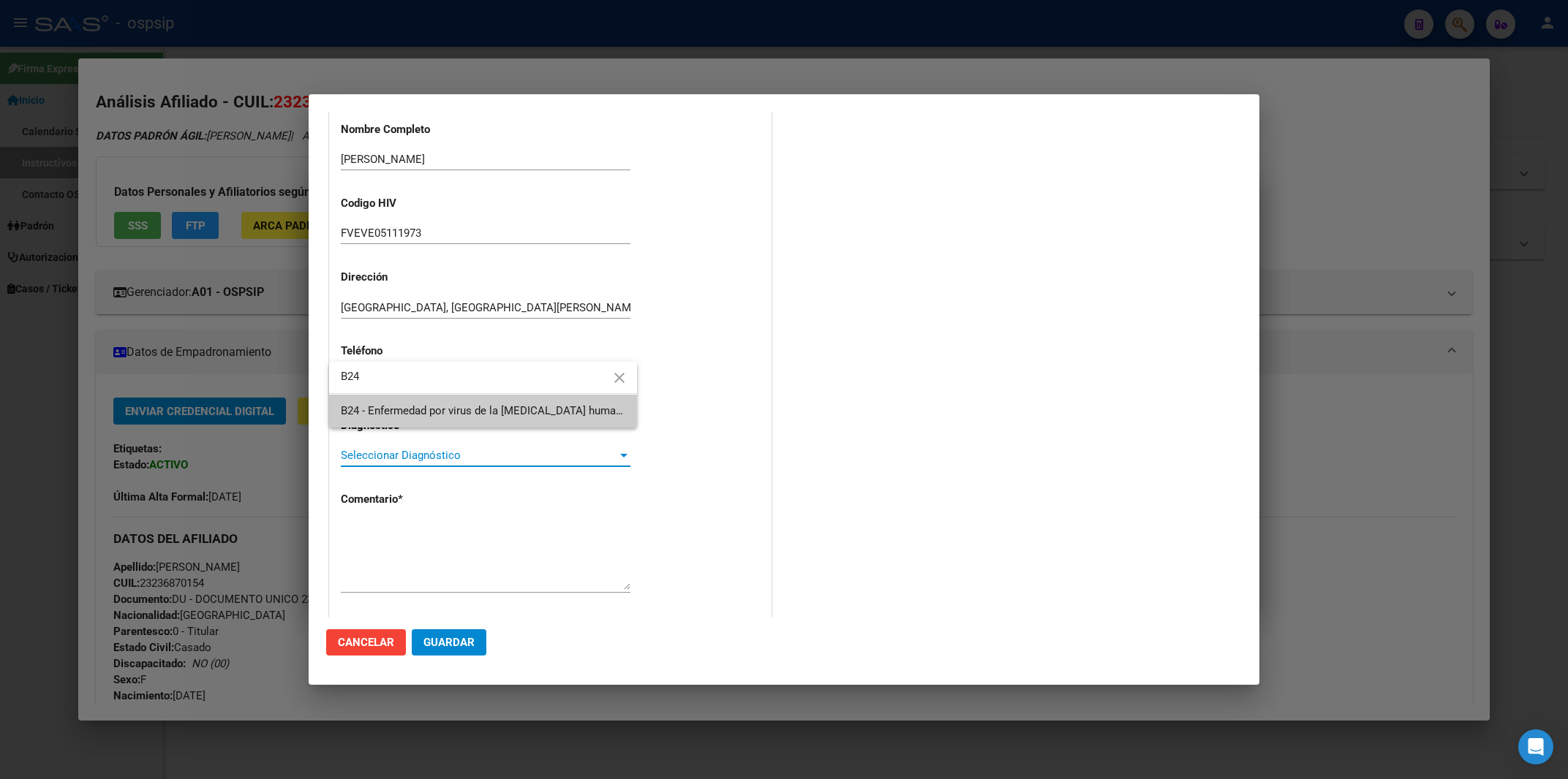
type input "B24"
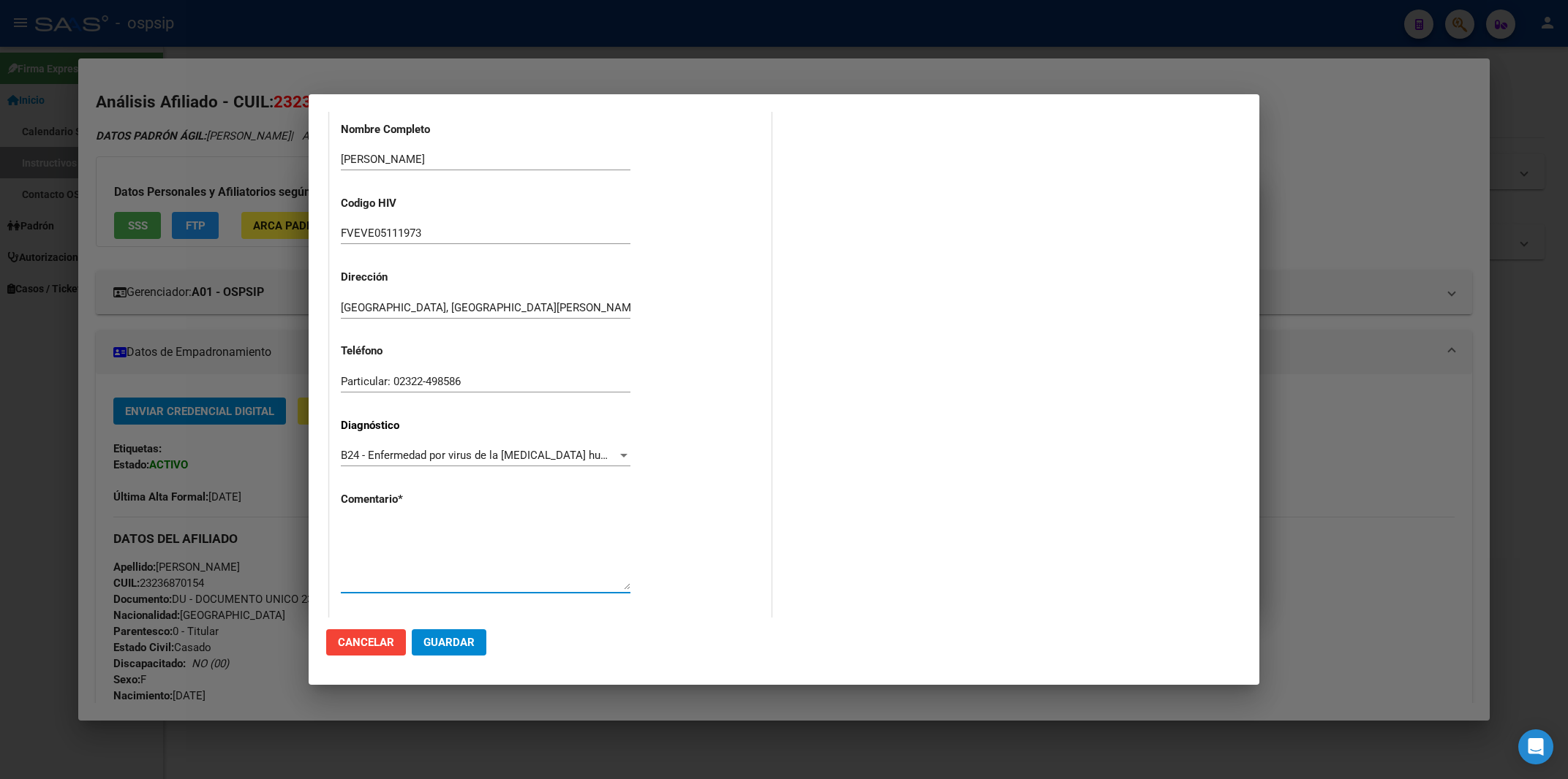
click at [355, 525] on textarea at bounding box center [486, 556] width 290 height 69
paste textarea "Afiliado: FVEVE05111973 Médico Tratante: [PERSON_NAME] TEL: [PHONE_NUMBER]/[PHO…"
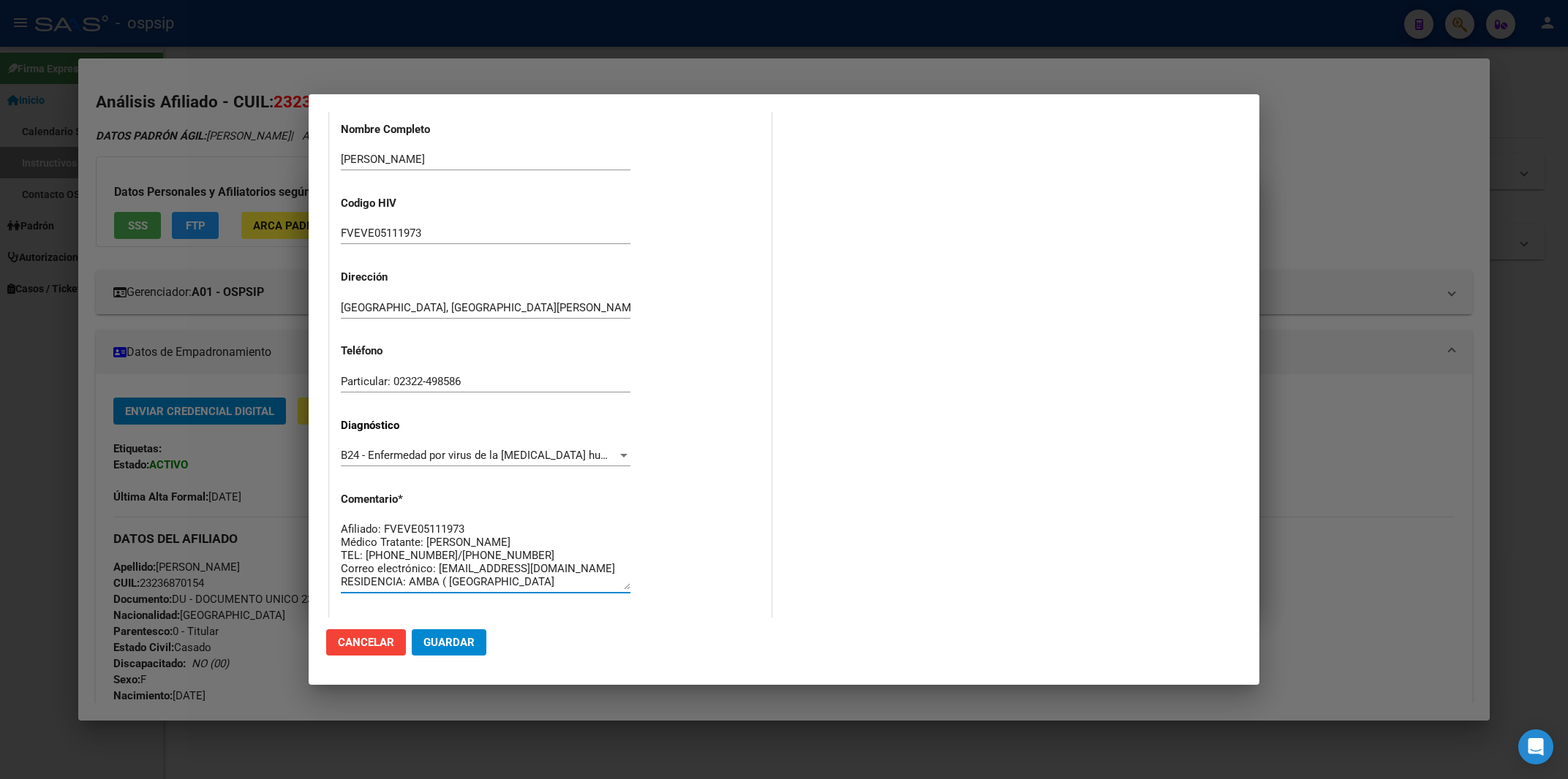
type textarea "Afiliado: FVEVE05111973 Médico Tratante: [PERSON_NAME] TEL: [PHONE_NUMBER]/[PHO…"
click at [455, 641] on span "Guardar" at bounding box center [448, 642] width 51 height 13
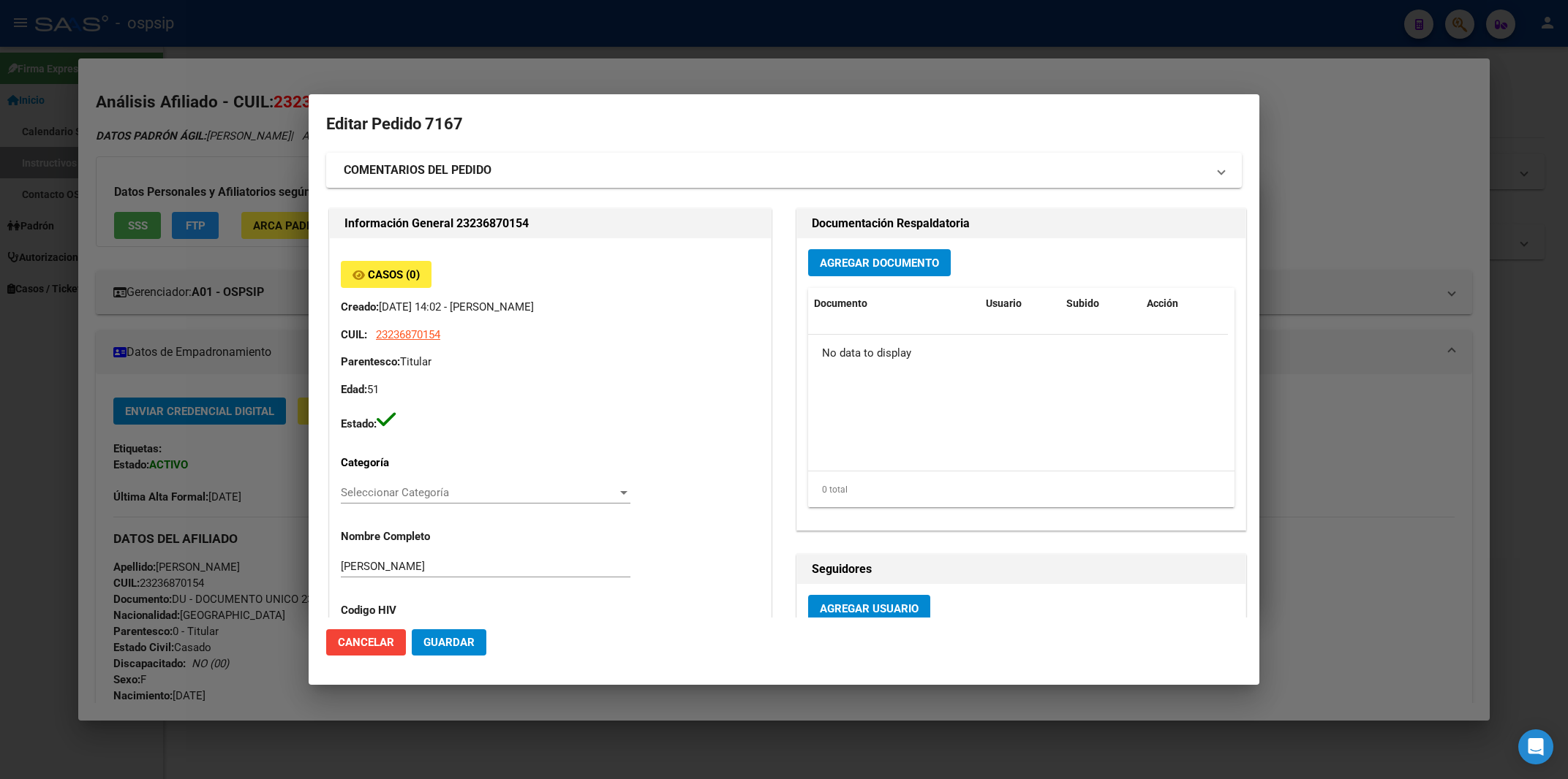
click at [852, 264] on span "Agregar Documento" at bounding box center [879, 263] width 119 height 13
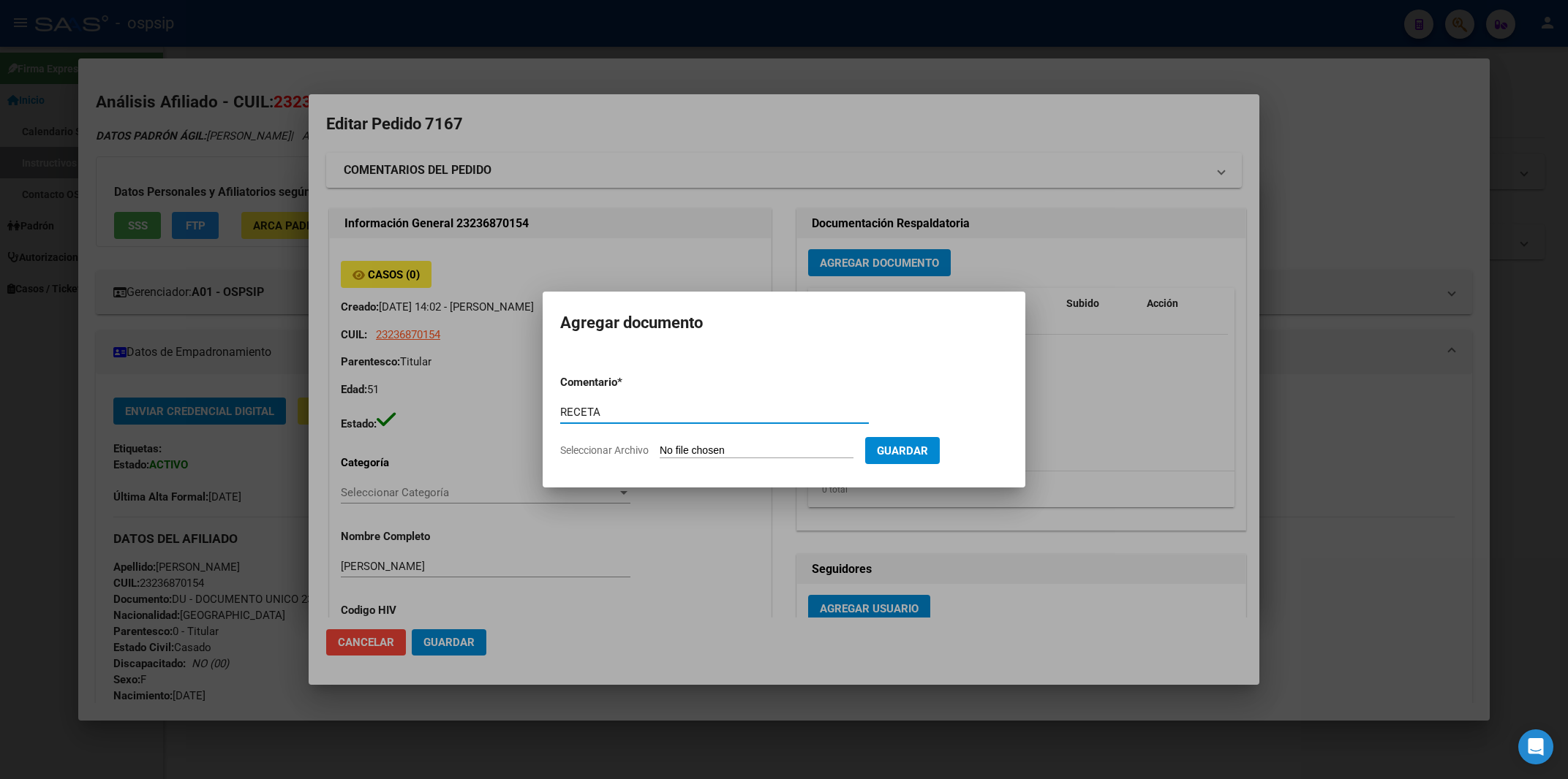
type input "RECETA"
click at [698, 444] on input "Seleccionar Archivo" at bounding box center [757, 451] width 194 height 14
type input "C:\fakepath\receta.pdf"
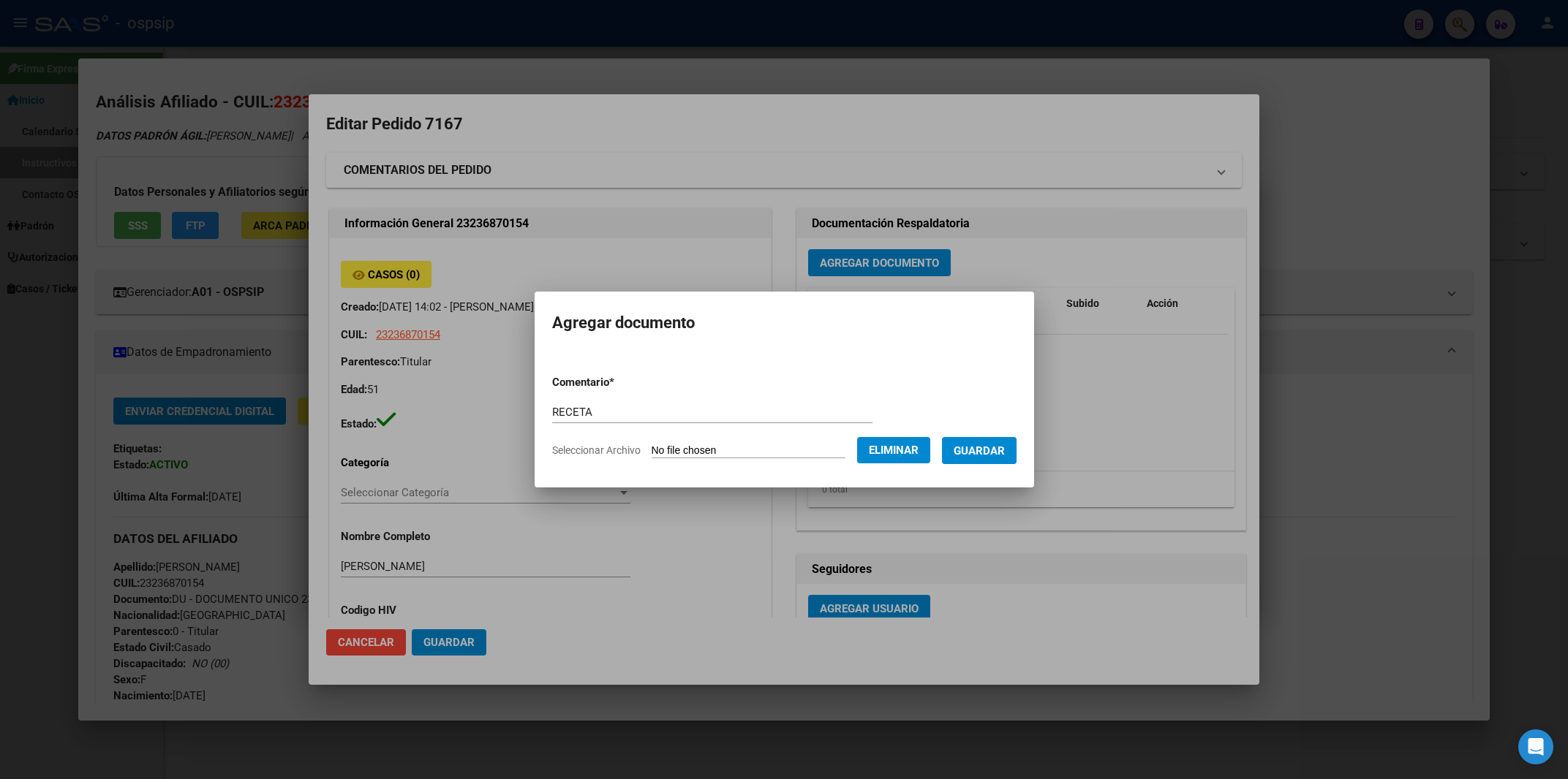
click at [1002, 452] on button "Guardar" at bounding box center [979, 450] width 75 height 27
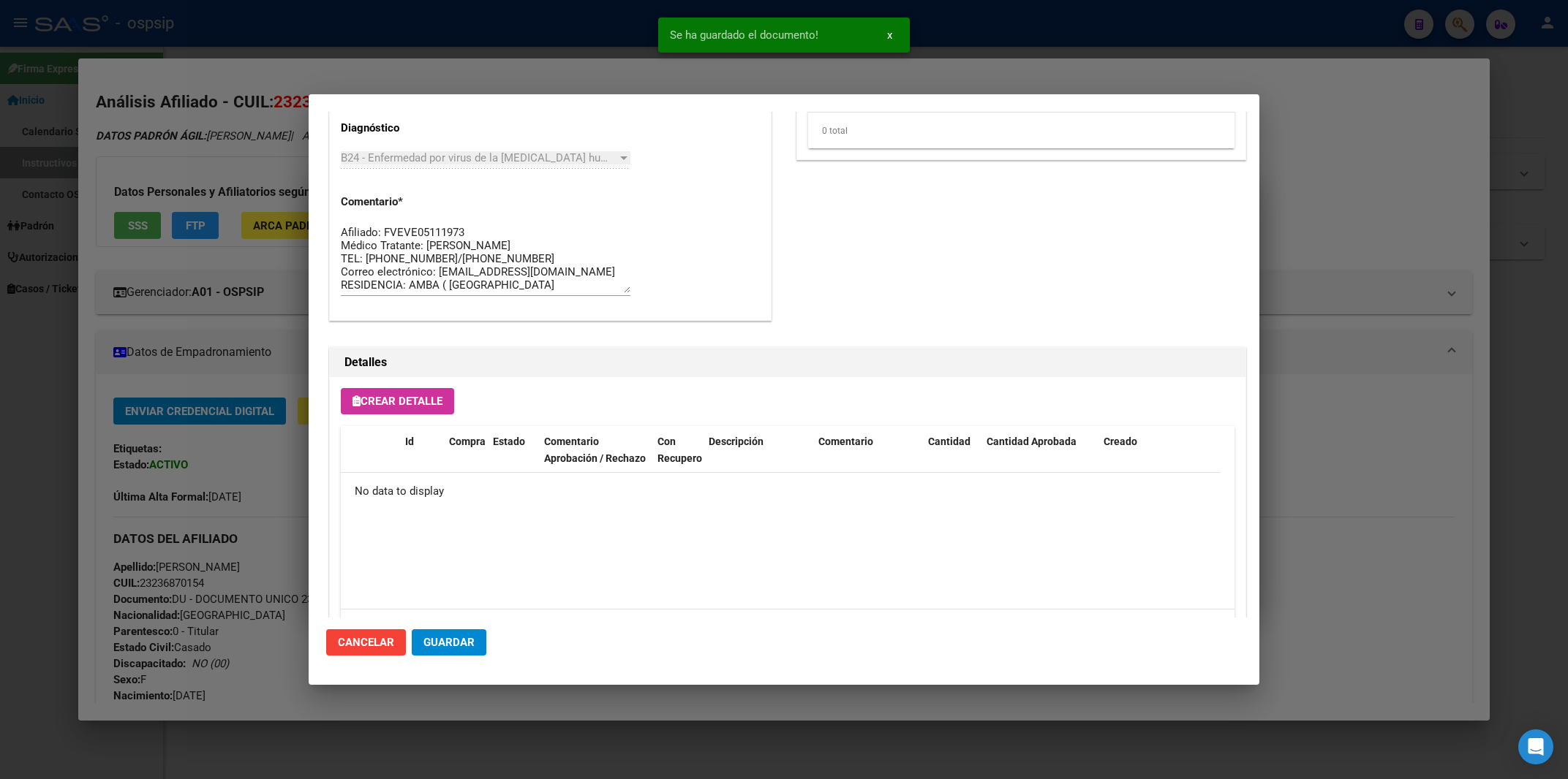
scroll to position [779, 0]
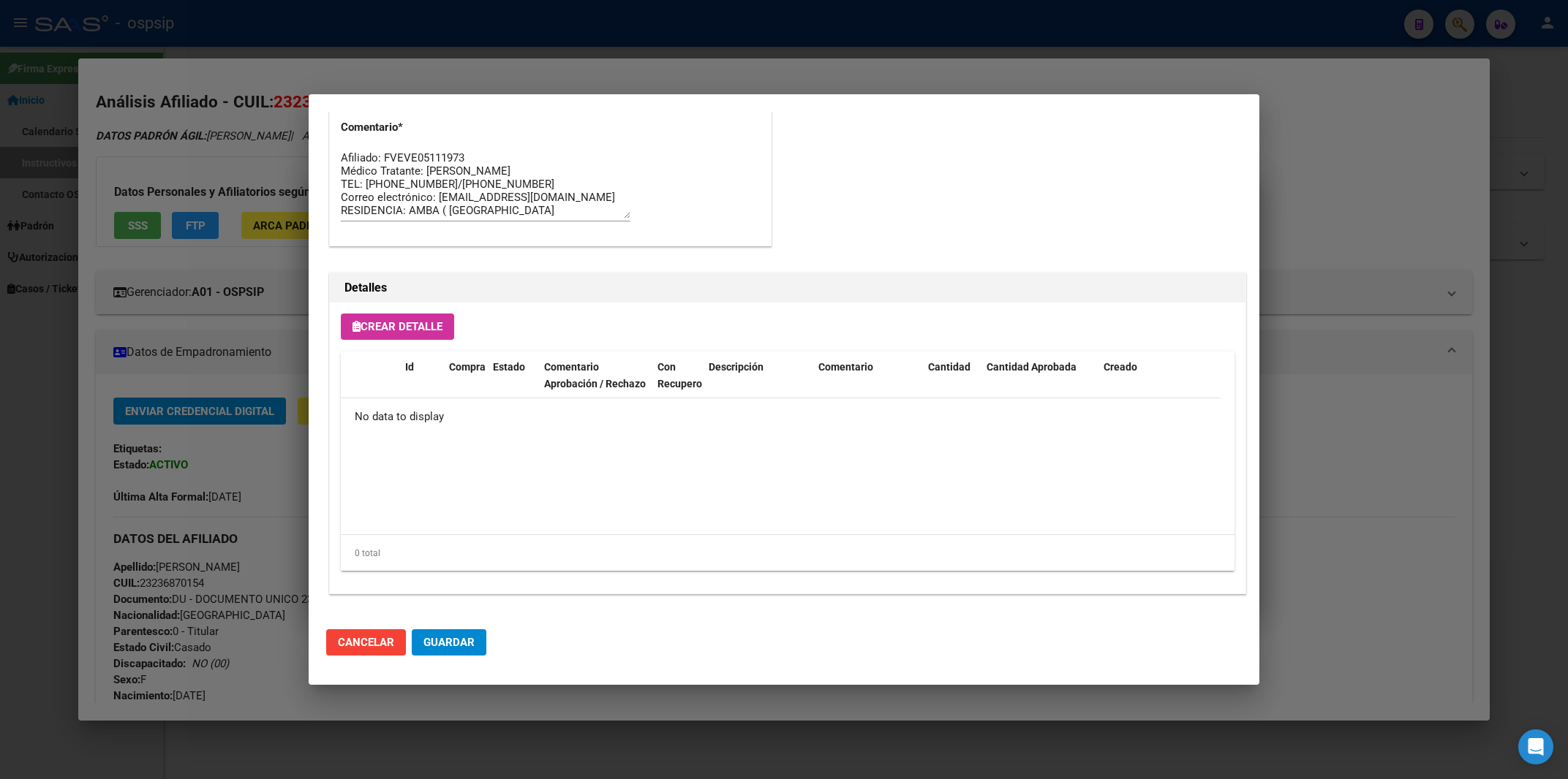
click at [397, 329] on span "Crear Detalle" at bounding box center [397, 326] width 90 height 13
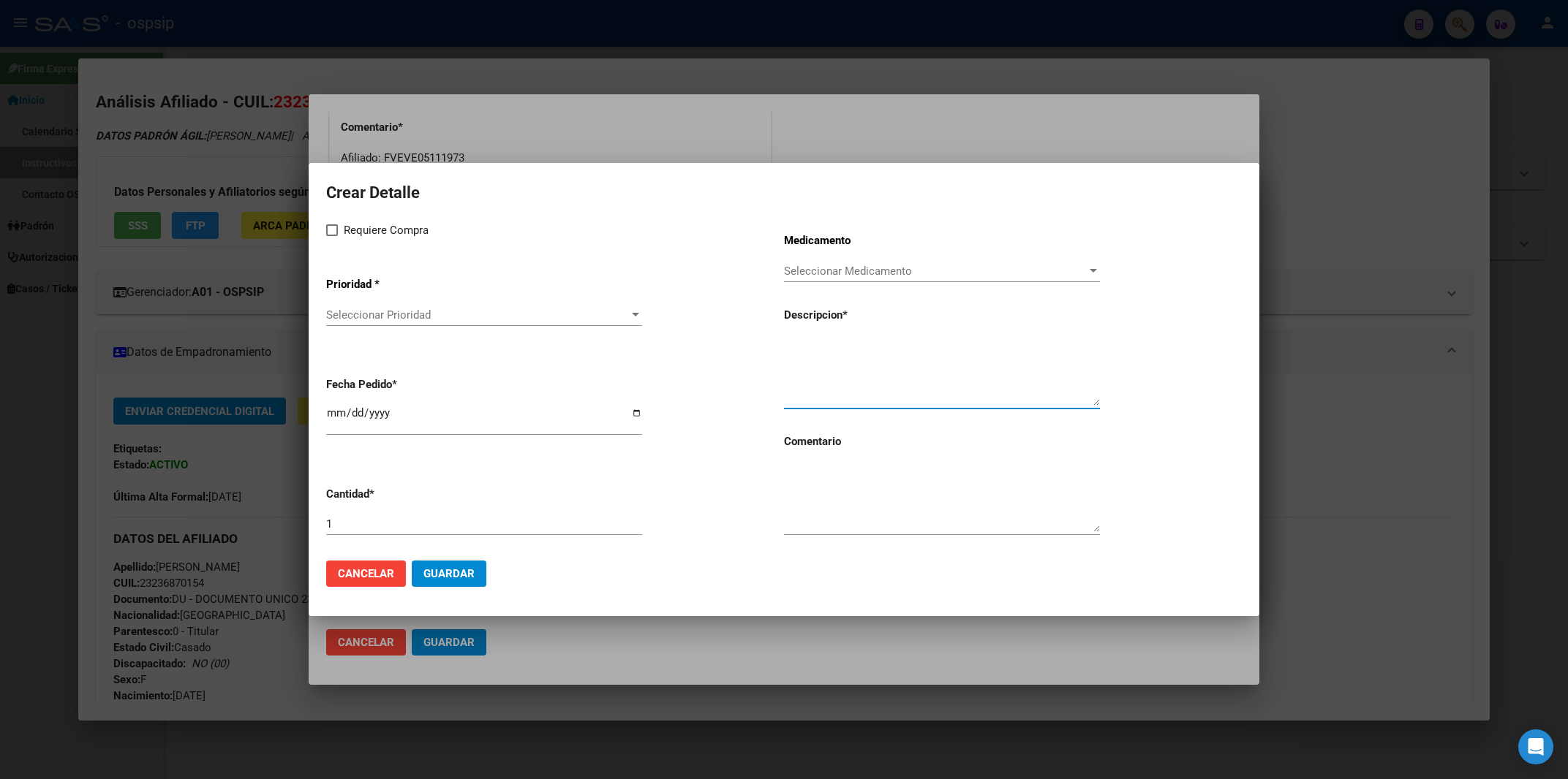
paste textarea "[MEDICAL_DATA] disoproxil+[MEDICAL_DATA] 300mg/300mg comp.rec.x 30 (TFD/3TC)"
click at [790, 348] on textarea "[MEDICAL_DATA] disoproxil+[MEDICAL_DATA] 300mg/300mg comp.rec.x 30 (TFD/3TC)" at bounding box center [942, 371] width 316 height 69
type textarea "[MEDICAL_DATA] disoproxil+[MEDICAL_DATA] 300mg/300mg comp.rec.x 30 (TFD/3TC)"
click at [335, 229] on span at bounding box center [332, 229] width 11 height 11
click at [332, 236] on input "Requiere Compra" at bounding box center [331, 236] width 1 height 1
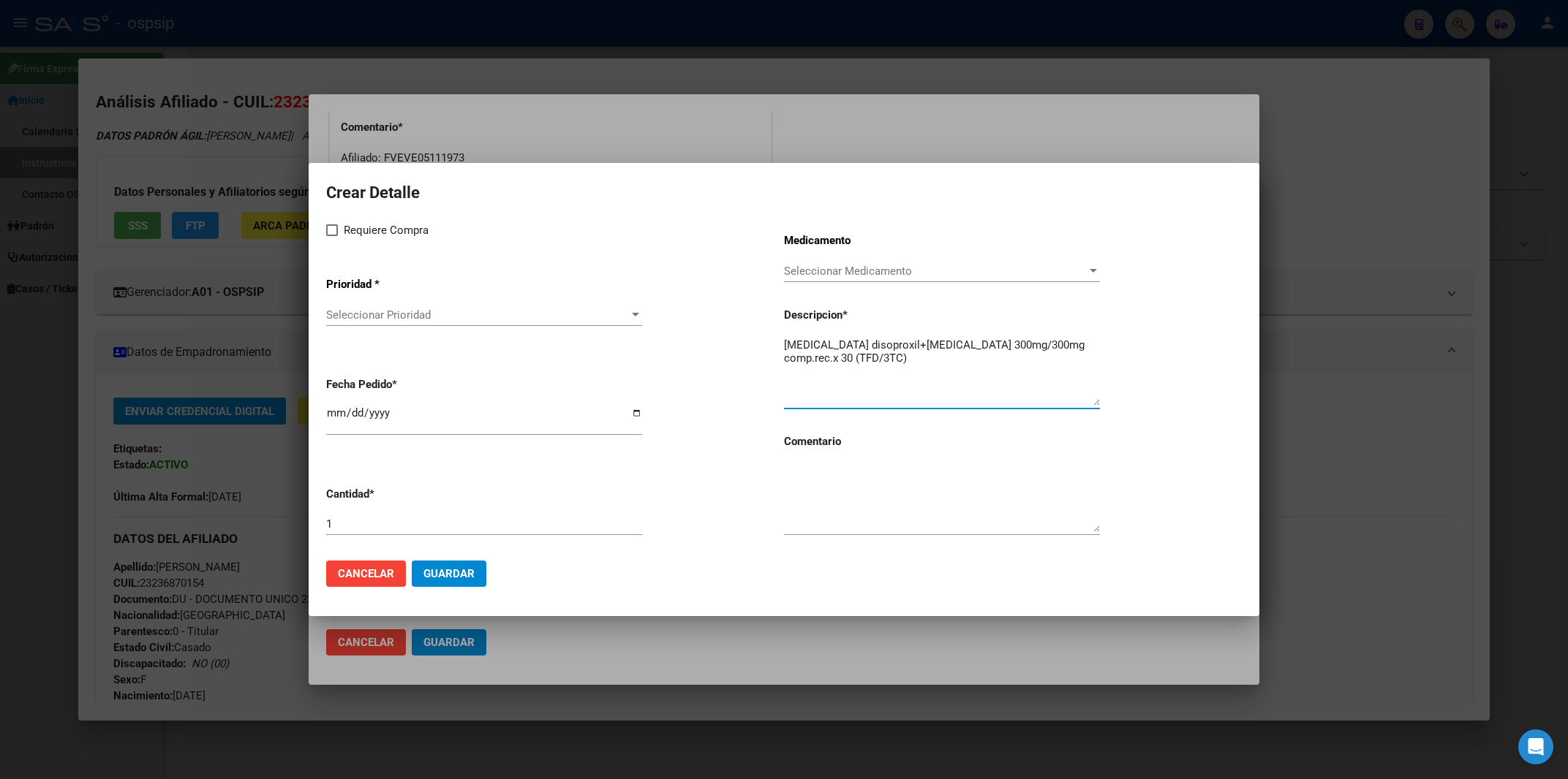
checkbox input "true"
click at [345, 311] on div "Seleccionar Prioridad Seleccionar Prioridad" at bounding box center [484, 315] width 316 height 22
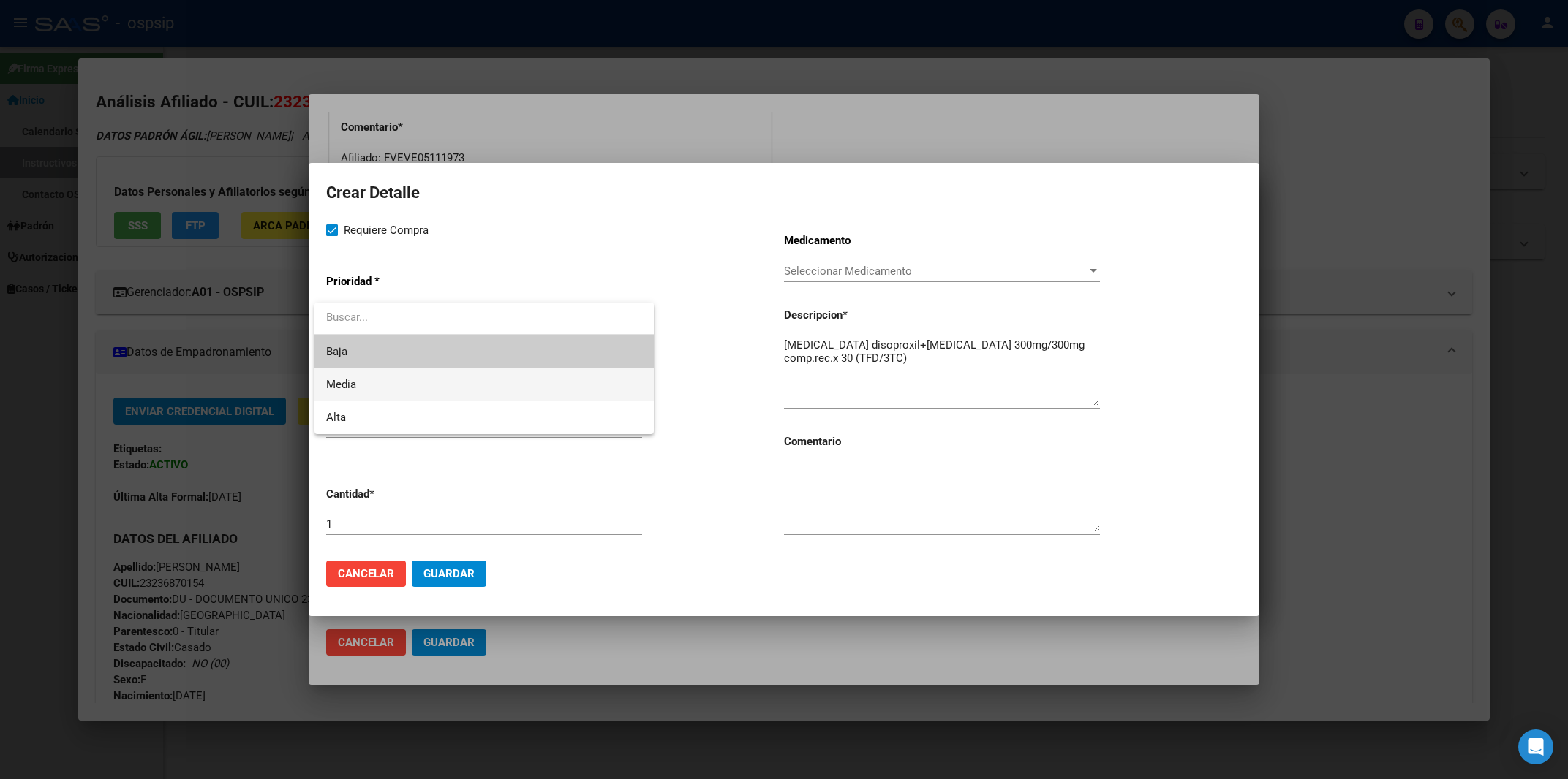
click at [358, 387] on span "Media" at bounding box center [484, 384] width 316 height 33
